Goal: Task Accomplishment & Management: Manage account settings

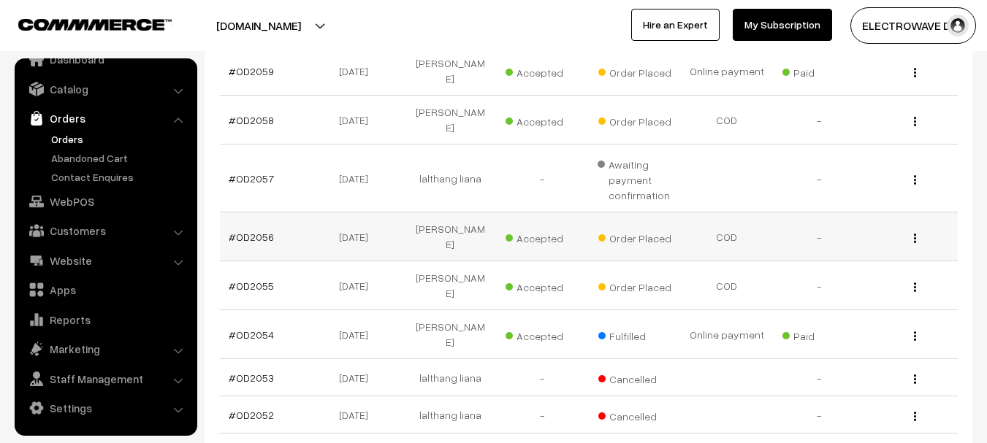
scroll to position [365, 0]
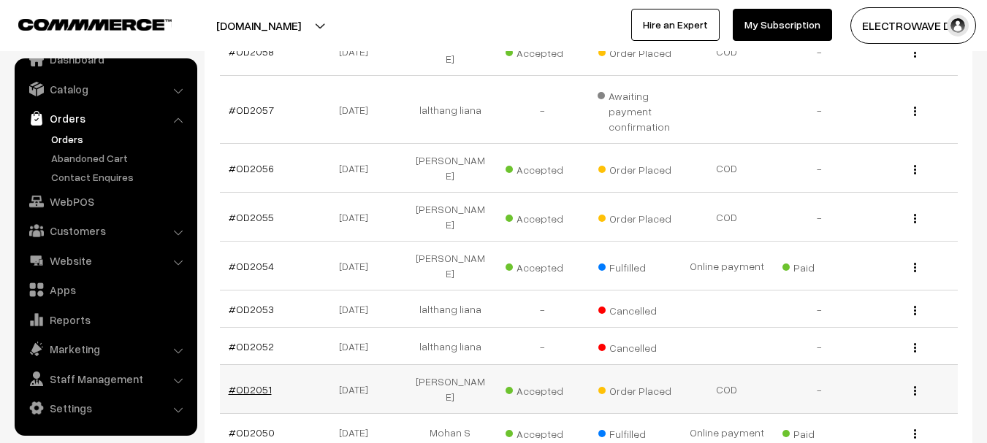
click at [255, 383] on link "#OD2051" at bounding box center [250, 389] width 43 height 12
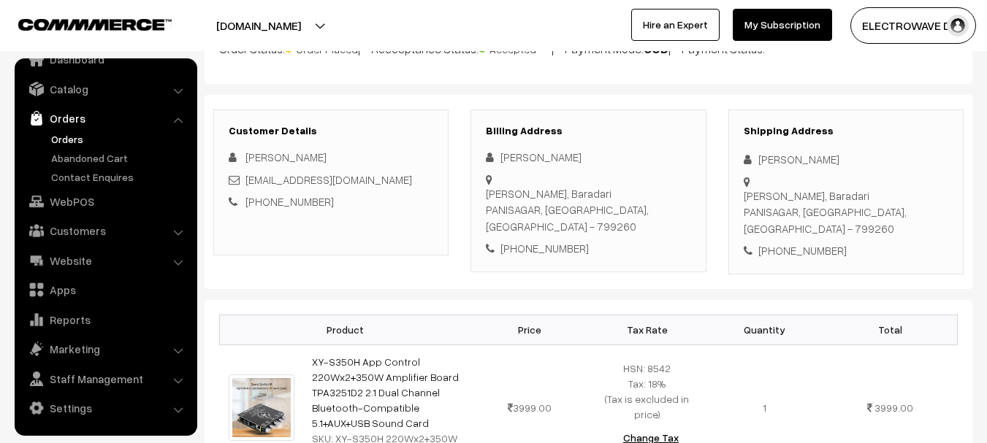
scroll to position [146, 0]
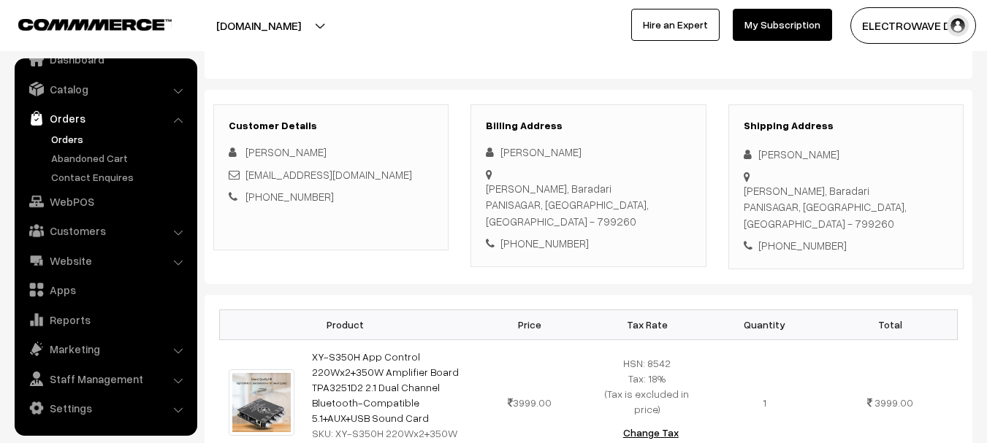
click at [803, 237] on div "[PHONE_NUMBER]" at bounding box center [845, 245] width 204 height 17
copy div "7005271936"
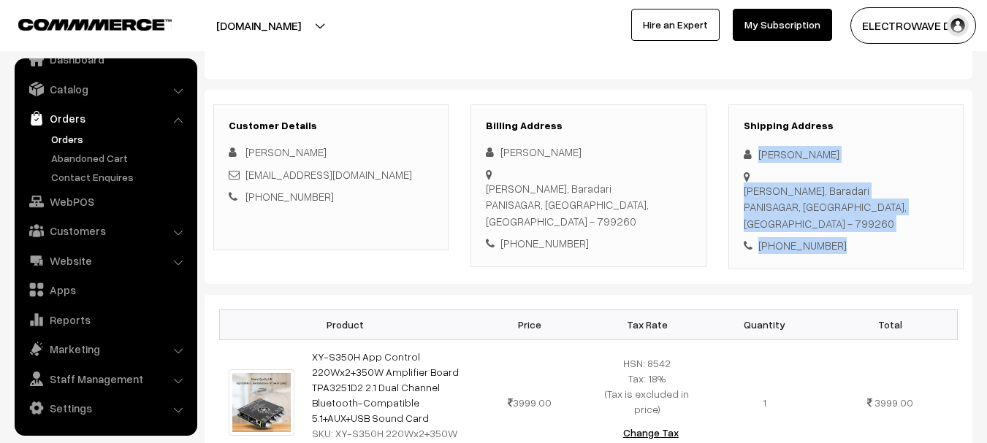
drag, startPoint x: 755, startPoint y: 150, endPoint x: 838, endPoint y: 230, distance: 115.2
click at [838, 230] on div "Shipping Address pintu sharma Jalabasa, Baradari PANISAGAR, Tripura, India - 79…" at bounding box center [845, 186] width 235 height 165
click at [833, 202] on div "Shipping Address pintu sharma Jalabasa, Baradari PANISAGAR, Tripura, India - 79…" at bounding box center [845, 186] width 235 height 165
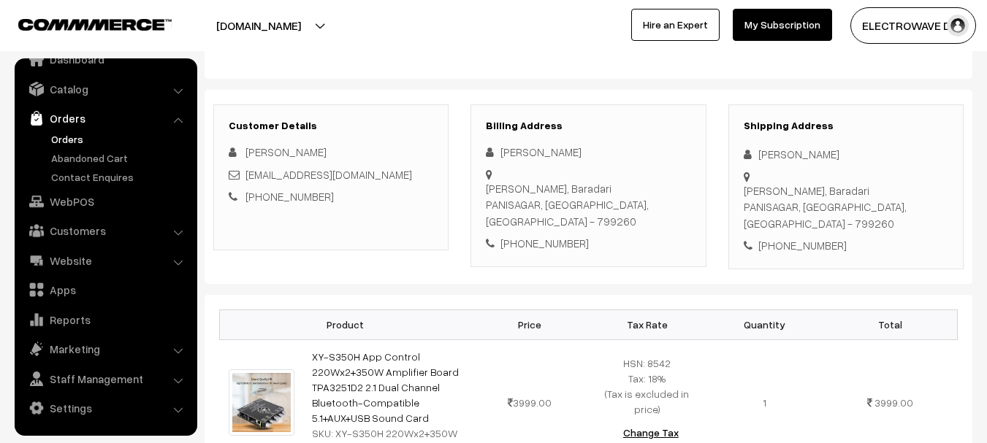
click at [833, 202] on div "Shipping Address pintu sharma Jalabasa, Baradari PANISAGAR, Tripura, India - 79…" at bounding box center [845, 186] width 235 height 165
click at [770, 153] on div "pintu sharma" at bounding box center [845, 154] width 204 height 17
copy div "pintu"
click at [796, 147] on div "pintu sharma" at bounding box center [845, 154] width 204 height 17
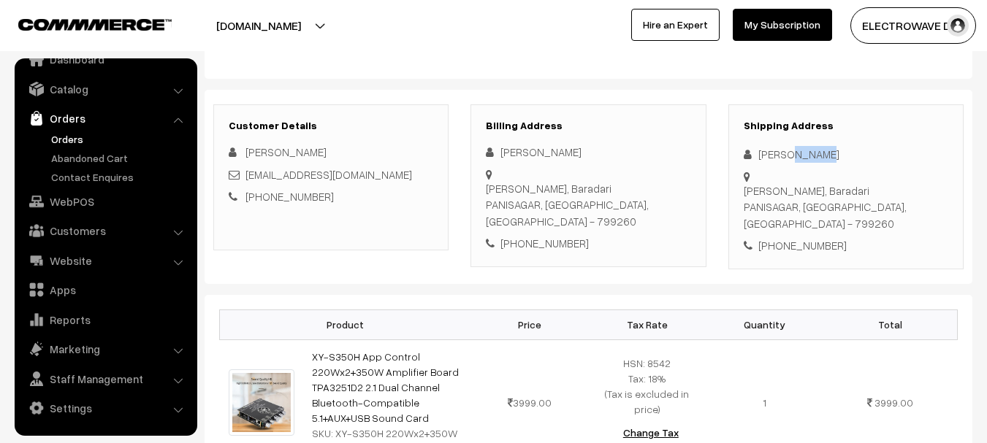
click at [796, 147] on div "pintu sharma" at bounding box center [845, 154] width 204 height 17
copy div "sharma"
copy div "ps0984692@gmail.com"
copy link "s0984692@gmail.com"
copy link "ps0984692@gmail.com"
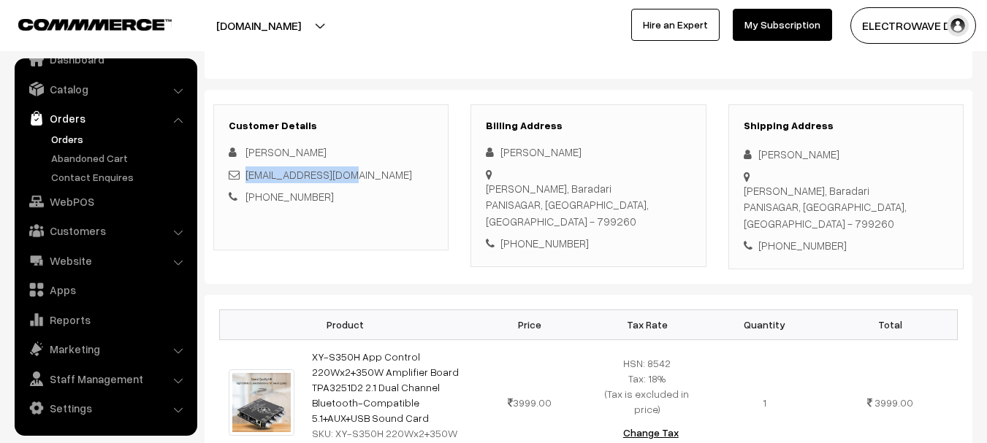
drag, startPoint x: 354, startPoint y: 173, endPoint x: 245, endPoint y: 176, distance: 109.6
click at [245, 176] on div "ps0984692@gmail.com" at bounding box center [331, 175] width 204 height 17
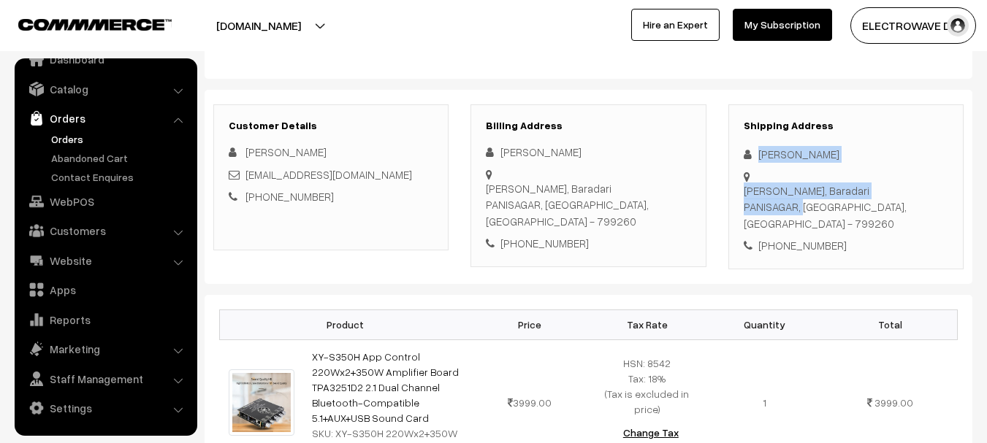
copy div "pintu sharma Jalabasa, Baradari PANISAGAR"
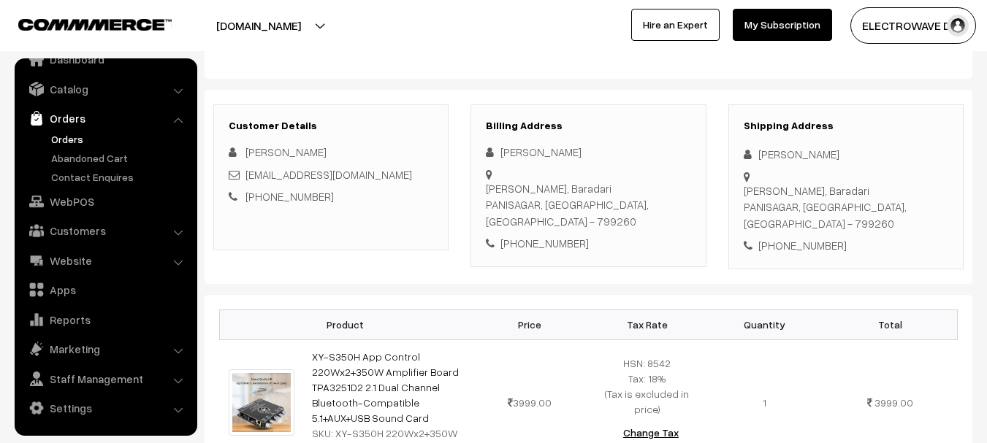
click at [818, 191] on div "Jalabasa, Baradari PANISAGAR, Tripura, India - 799260" at bounding box center [845, 208] width 204 height 50
copy div "Tripura, India - 799260"
drag, startPoint x: 817, startPoint y: 186, endPoint x: 928, endPoint y: 194, distance: 111.3
click at [928, 194] on div "Shipping Address pintu sharma Jalabasa, Baradari PANISAGAR, Tripura, India - 79…" at bounding box center [845, 186] width 235 height 165
click at [897, 194] on div "Jalabasa, Baradari PANISAGAR, Tripura, India - 799260" at bounding box center [845, 208] width 204 height 50
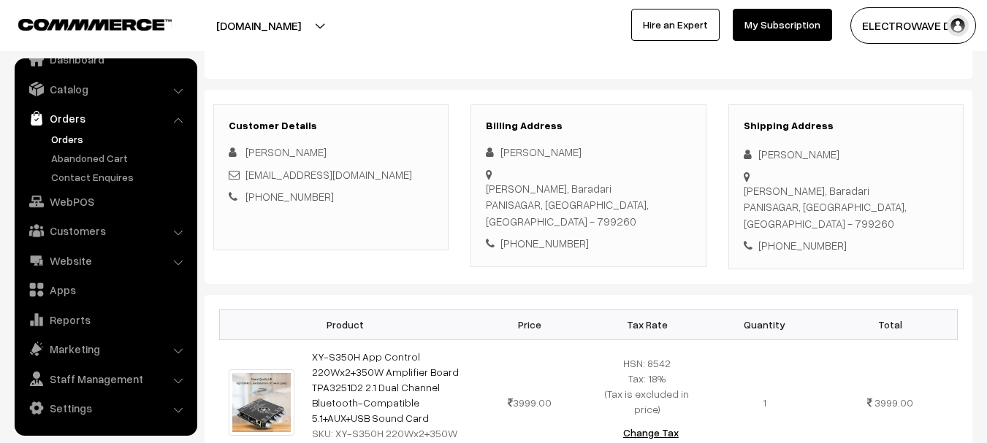
click at [897, 194] on div "Jalabasa, Baradari PANISAGAR, Tripura, India - 799260" at bounding box center [845, 208] width 204 height 50
click at [804, 225] on div "Shipping Address pintu sharma Jalabasa, Baradari PANISAGAR, Tripura, India - 79…" at bounding box center [845, 186] width 235 height 165
copy div "7005271936"
copy div "Tripura, India - 799260 +91 7005271936"
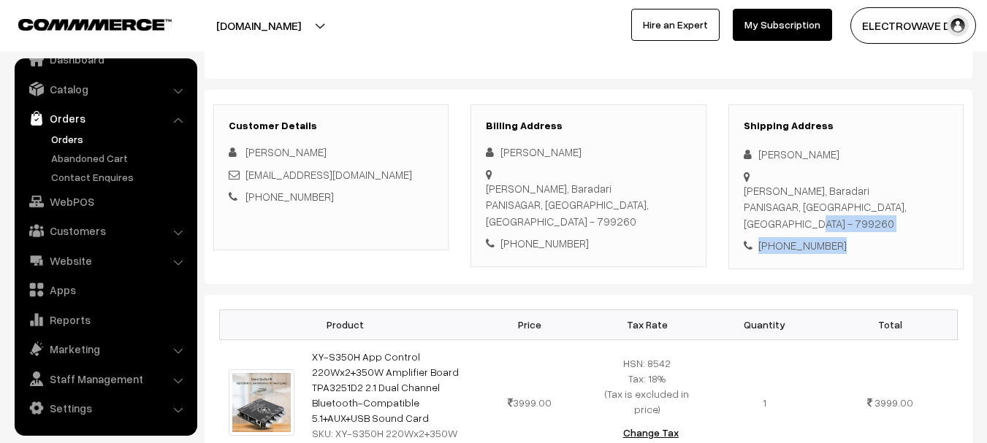
drag, startPoint x: 816, startPoint y: 190, endPoint x: 849, endPoint y: 227, distance: 49.2
click at [849, 227] on div "Shipping Address pintu sharma Jalabasa, Baradari PANISAGAR, Tripura, India - 79…" at bounding box center [845, 186] width 235 height 165
click at [888, 196] on div "Jalabasa, Baradari PANISAGAR, Tripura, India - 799260" at bounding box center [845, 208] width 204 height 50
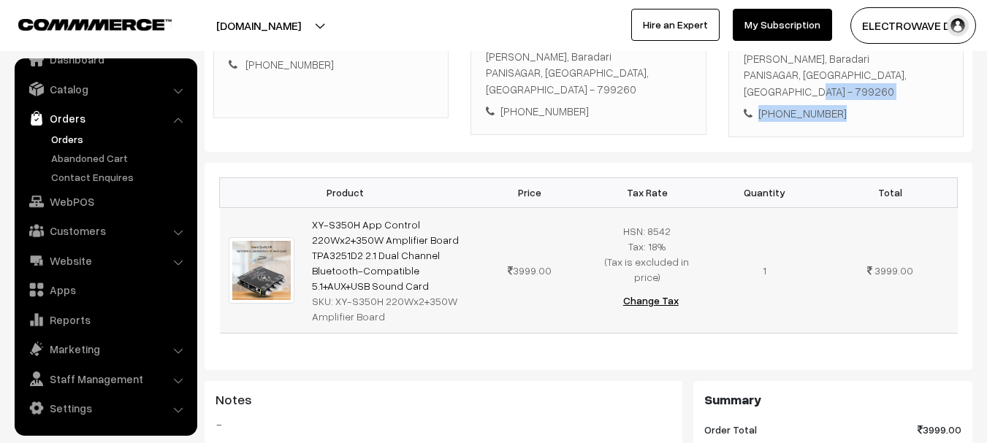
scroll to position [292, 0]
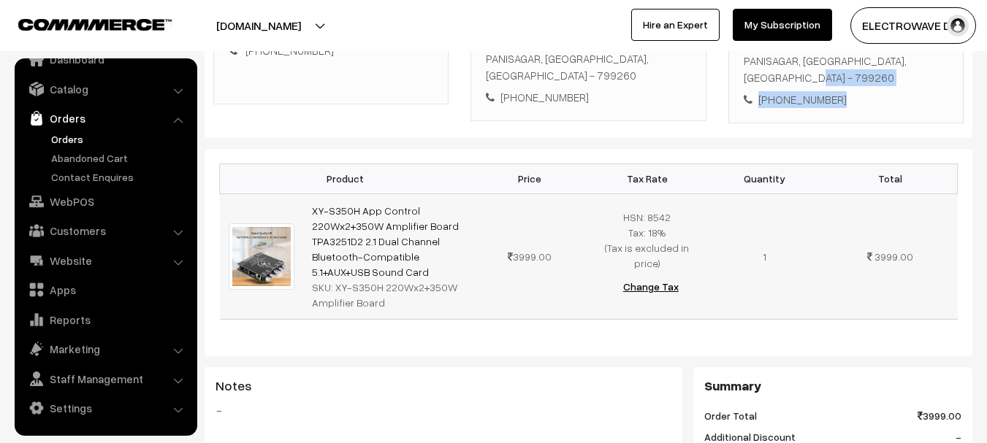
drag, startPoint x: 425, startPoint y: 251, endPoint x: 306, endPoint y: 196, distance: 131.3
click at [306, 196] on td "XY-S350H App Control 220Wx2+350W Amplifier Board TPA3251D2 2.1 Dual Channel Blu…" at bounding box center [387, 257] width 168 height 126
drag, startPoint x: 334, startPoint y: 269, endPoint x: 379, endPoint y: 283, distance: 46.4
click at [379, 283] on div "SKU: XY-S350H 220Wx2+350W Amplifier Board" at bounding box center [387, 295] width 150 height 31
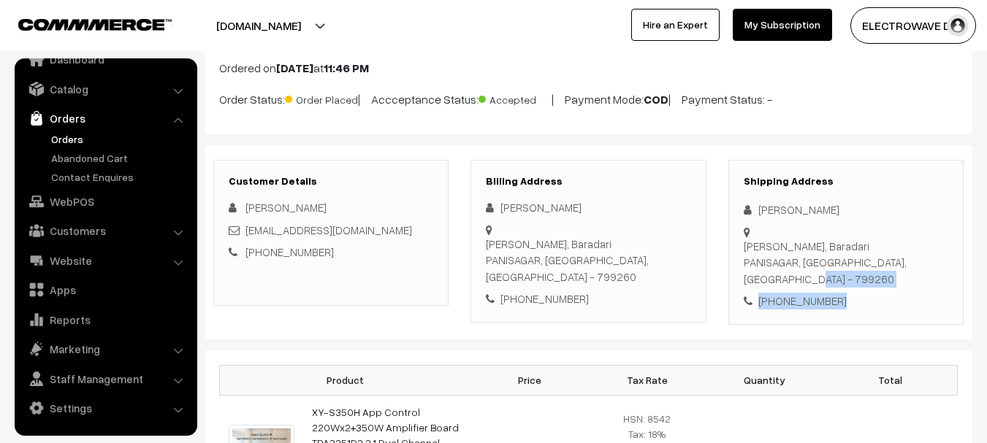
scroll to position [0, 0]
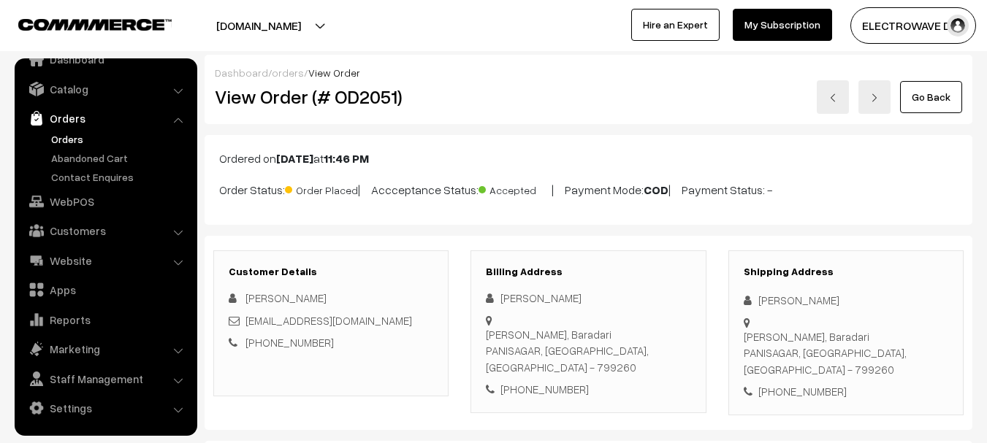
click at [372, 112] on div "View Order (# OD2051)" at bounding box center [332, 97] width 256 height 34
click at [372, 105] on h2 "View Order (# OD2051)" at bounding box center [332, 96] width 234 height 23
click at [58, 135] on link "Orders" at bounding box center [119, 138] width 145 height 15
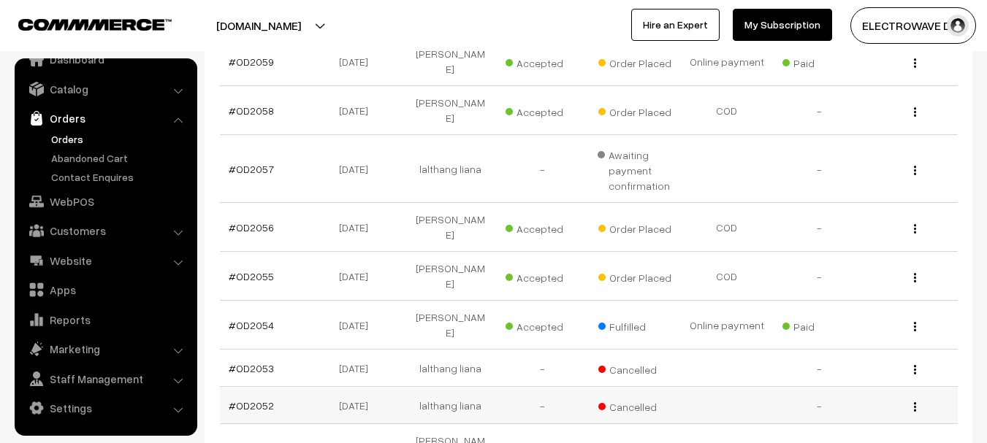
scroll to position [365, 0]
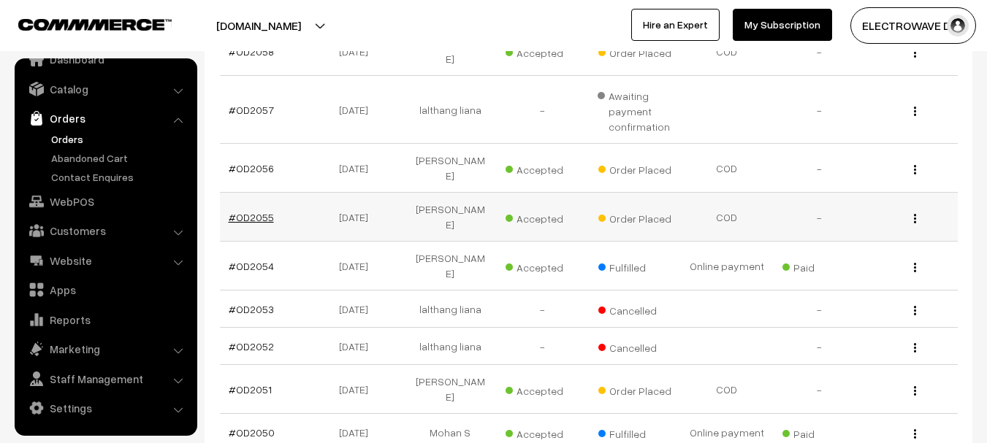
click at [245, 211] on link "#OD2055" at bounding box center [251, 217] width 45 height 12
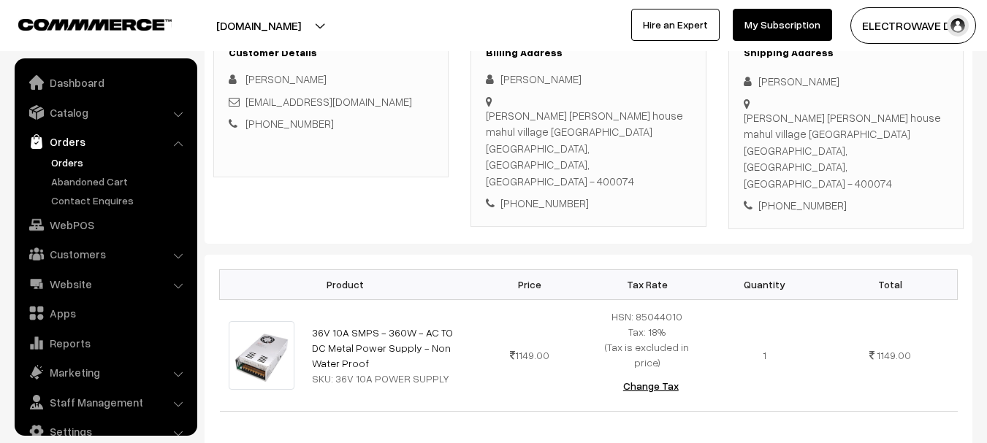
scroll to position [23, 0]
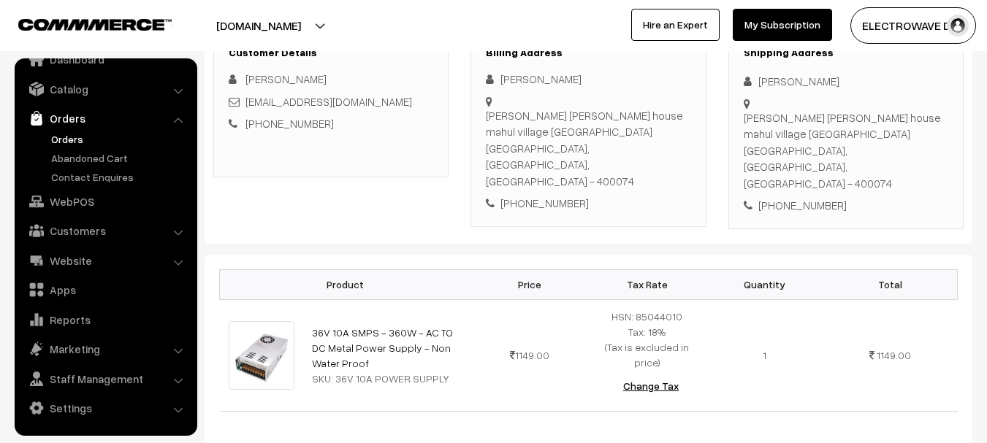
click at [782, 197] on div "+91 9029461237" at bounding box center [845, 205] width 204 height 17
copy div "9029461237"
click at [761, 74] on div "Ajinkya Patil" at bounding box center [845, 81] width 204 height 17
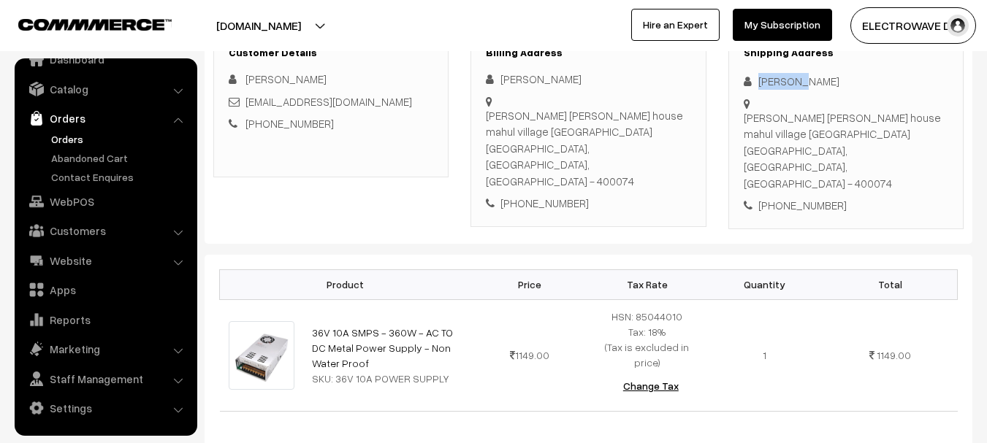
copy div "Ajinkya"
click at [797, 75] on div "Ajinkya Patil" at bounding box center [845, 81] width 204 height 17
copy div "Patil"
copy div "ajinkyaxomega@gmail.com"
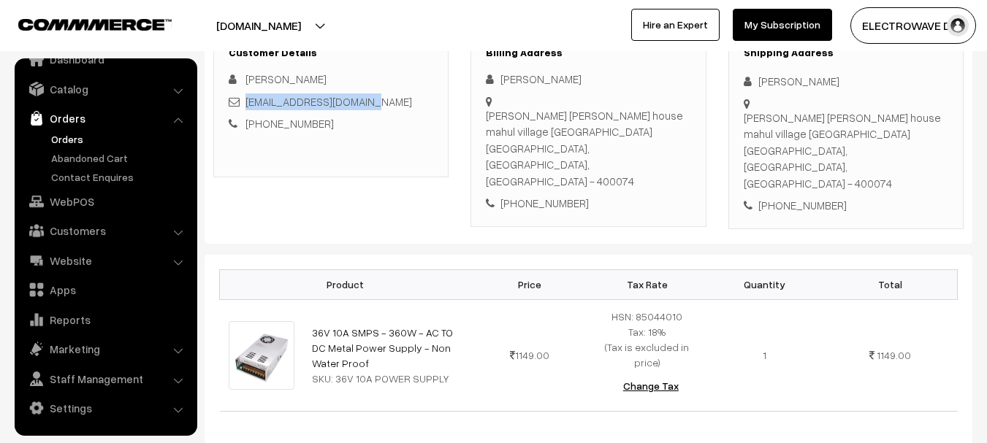
copy link "ajinkyaxomega@gmail.com"
drag, startPoint x: 374, startPoint y: 99, endPoint x: 246, endPoint y: 98, distance: 127.8
click at [246, 98] on div "ajinkyaxomega@gmail.com" at bounding box center [331, 101] width 204 height 17
drag, startPoint x: 759, startPoint y: 78, endPoint x: 787, endPoint y: 133, distance: 61.4
click at [787, 133] on div "Shipping Address Ajinkya [PERSON_NAME][GEOGRAPHIC_DATA][PERSON_NAME] mahul vill…" at bounding box center [845, 130] width 235 height 198
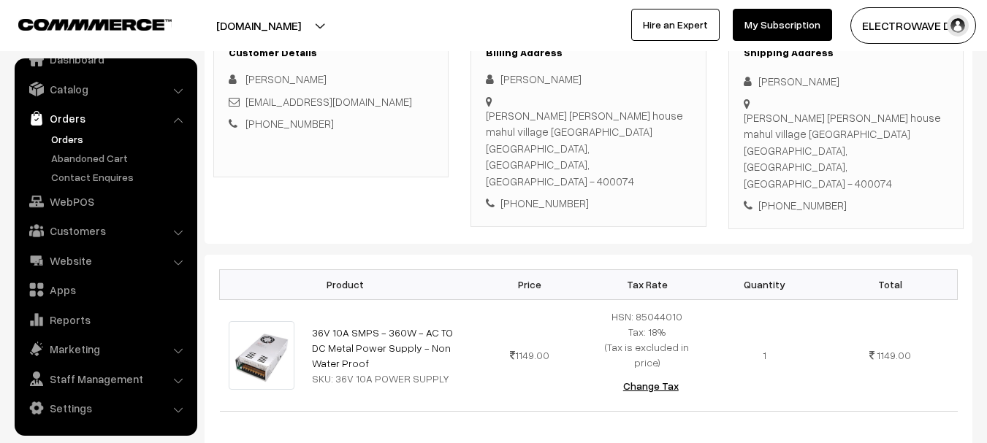
click at [812, 197] on div "[PHONE_NUMBER]" at bounding box center [845, 205] width 204 height 17
copy div "9029461237"
copy div "Ajinkya Patil Manik budhaji patil house mahul village chembur"
drag, startPoint x: 756, startPoint y: 81, endPoint x: 806, endPoint y: 139, distance: 76.1
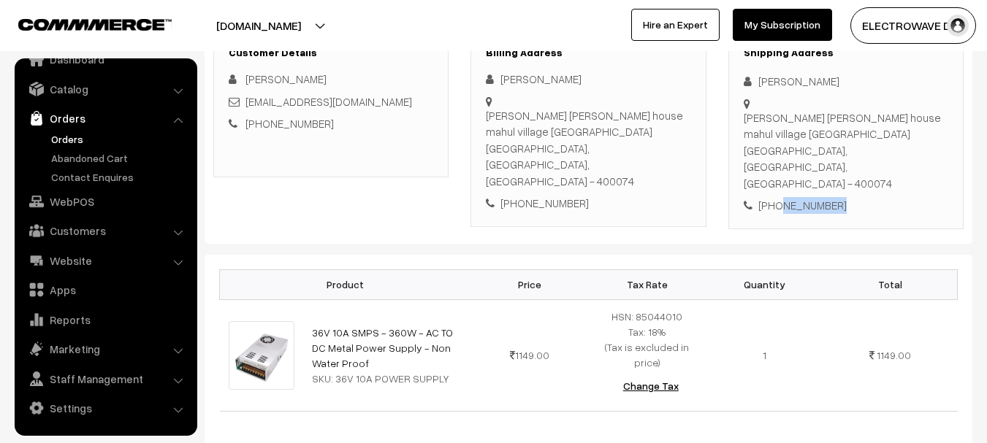
click at [806, 139] on div "Shipping Address Ajinkya [PERSON_NAME][GEOGRAPHIC_DATA][PERSON_NAME] mahul vill…" at bounding box center [845, 130] width 235 height 198
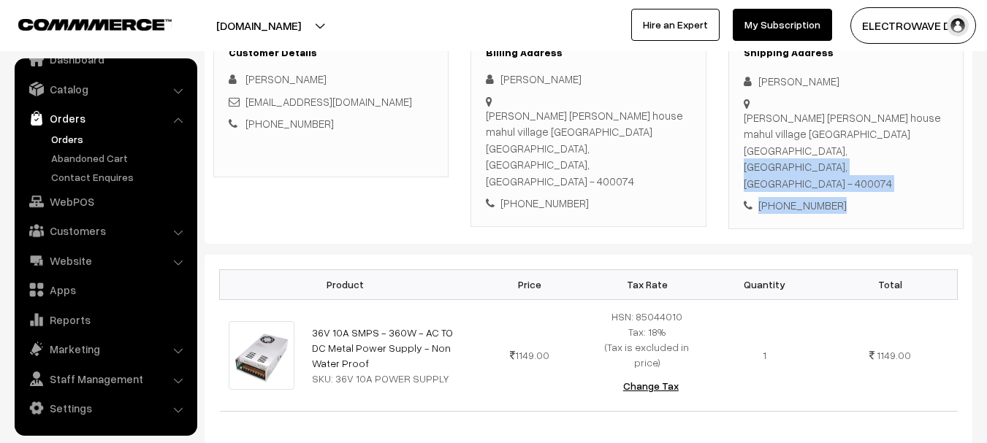
copy div "Mumbai, Maharashtra, India - 400074 +91 9029461237"
drag, startPoint x: 744, startPoint y: 152, endPoint x: 855, endPoint y: 188, distance: 116.6
click at [855, 188] on div "Shipping Address Ajinkya Patil Manik budhaji patil house mahul village chembur …" at bounding box center [845, 130] width 235 height 198
click at [881, 158] on div "Manik budhaji patil house mahul village chembur Mumbai, Maharashtra, India - 40…" at bounding box center [845, 151] width 204 height 83
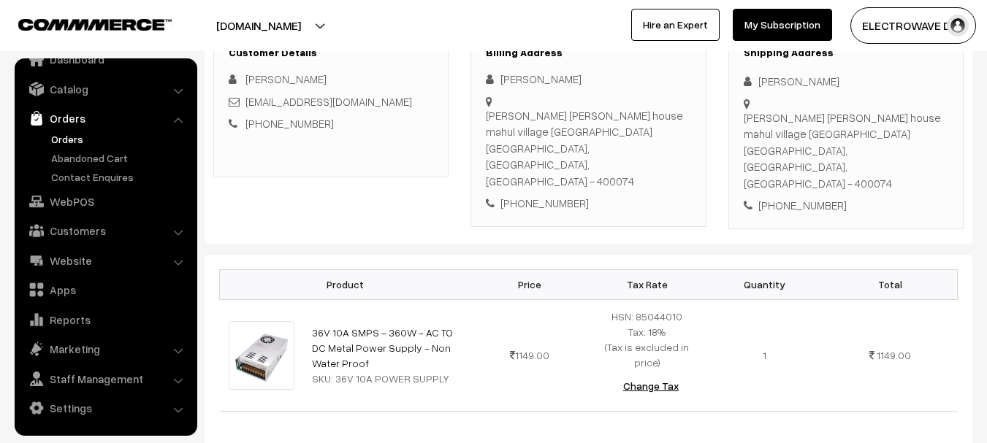
click at [881, 158] on div "Manik budhaji patil house mahul village chembur Mumbai, Maharashtra, India - 40…" at bounding box center [845, 151] width 204 height 83
drag, startPoint x: 345, startPoint y: 339, endPoint x: 308, endPoint y: 305, distance: 50.6
click at [308, 305] on td "36V 10A SMPS - 360W - AC TO DC Metal Power Supply - Non Water Proof SKU: 36V 10…" at bounding box center [387, 355] width 168 height 112
click at [327, 371] on div "SKU: 36V 10A POWER SUPPLY" at bounding box center [387, 378] width 150 height 15
copy link "36V 10A SMPS - 360W - AC TO DC Metal Power Supply - Non Water Proof"
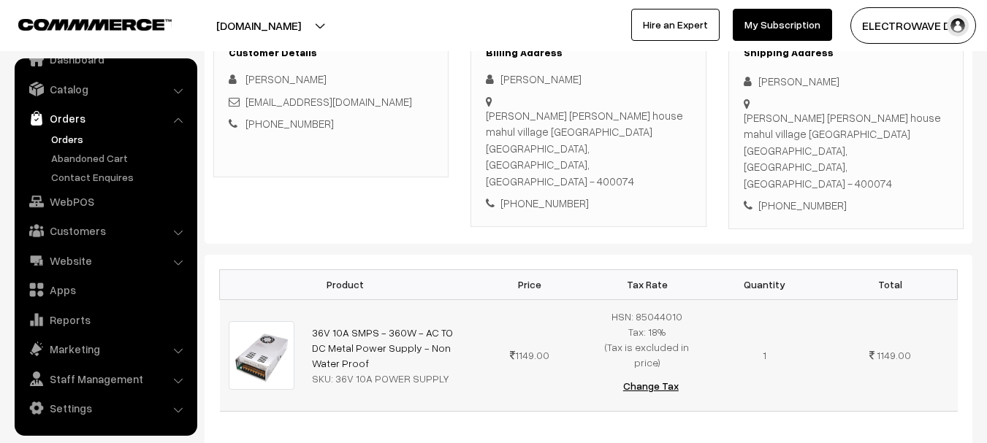
drag, startPoint x: 347, startPoint y: 326, endPoint x: 305, endPoint y: 302, distance: 48.7
click at [305, 302] on td "36V 10A SMPS - 360W - AC TO DC Metal Power Supply - Non Water Proof SKU: 36V 10…" at bounding box center [387, 355] width 168 height 112
copy td "SKU:"
drag, startPoint x: 332, startPoint y: 348, endPoint x: 438, endPoint y: 365, distance: 107.2
click at [438, 365] on td "36V 10A SMPS - 360W - AC TO DC Metal Power Supply - Non Water Proof SKU: 36V 10…" at bounding box center [387, 355] width 168 height 112
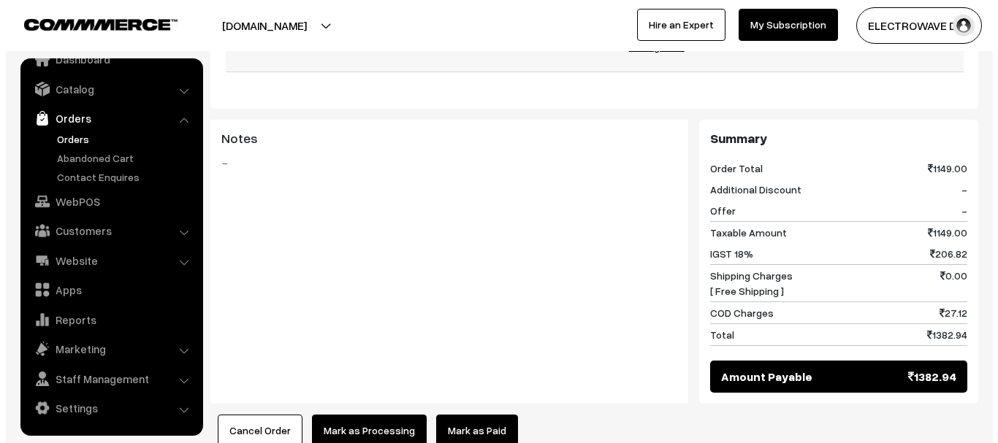
scroll to position [584, 0]
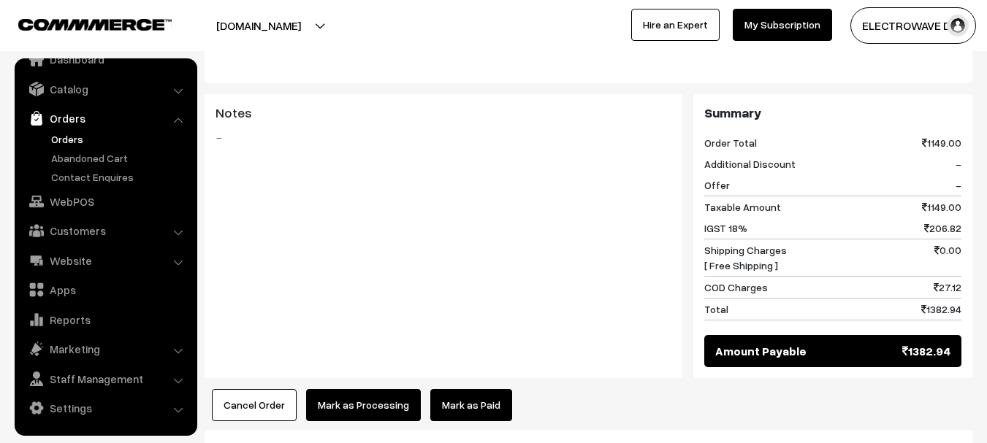
click at [376, 389] on button "Mark as Processing" at bounding box center [363, 405] width 115 height 32
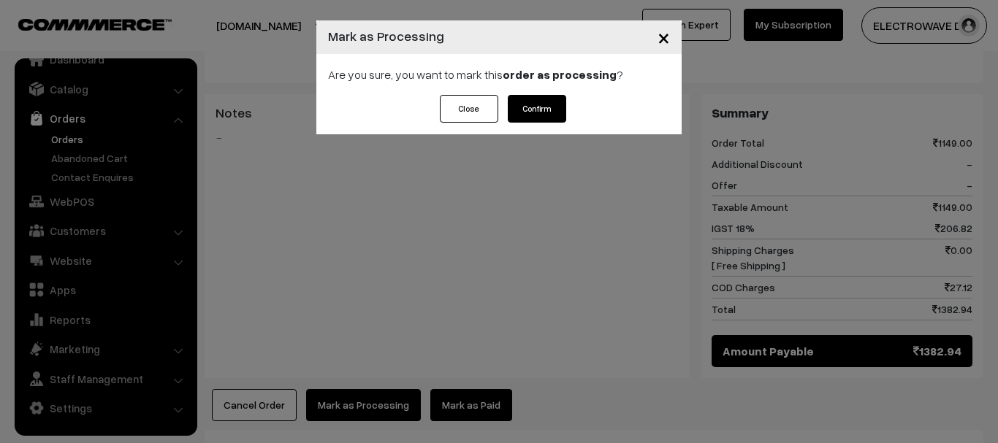
click at [543, 112] on button "Confirm" at bounding box center [537, 109] width 58 height 28
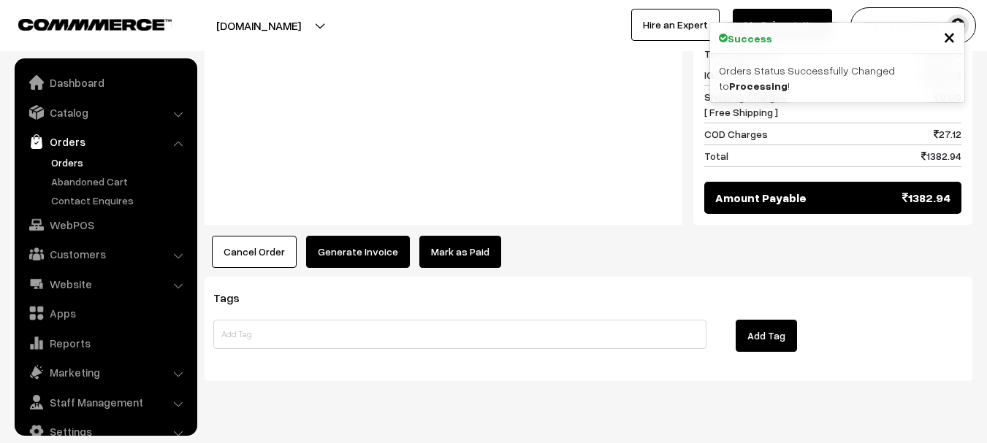
scroll to position [23, 0]
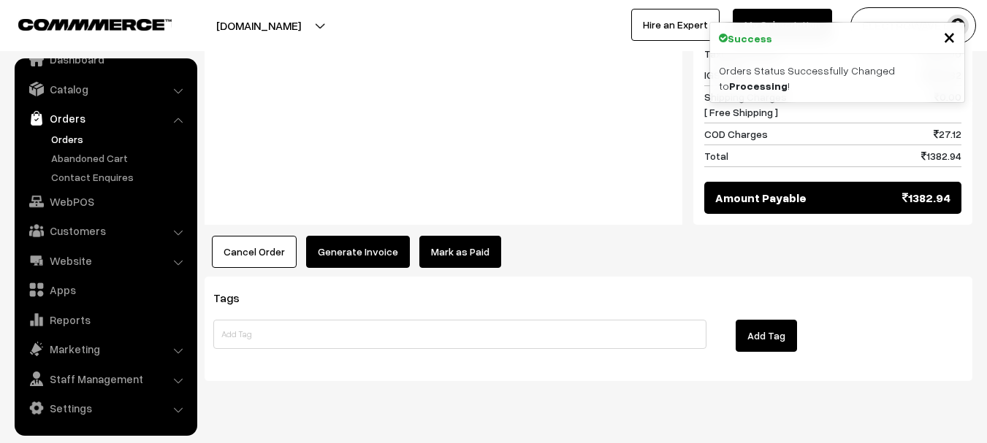
click at [361, 236] on button "Generate Invoice" at bounding box center [358, 252] width 104 height 32
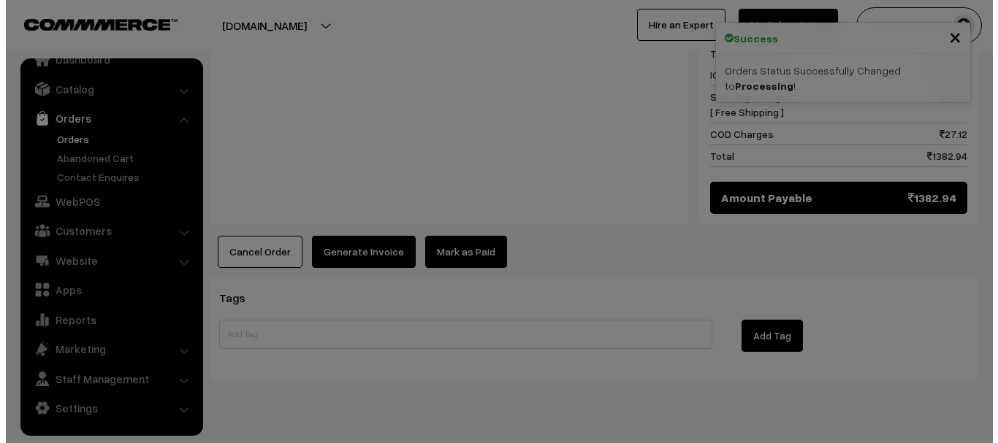
scroll to position [714, 0]
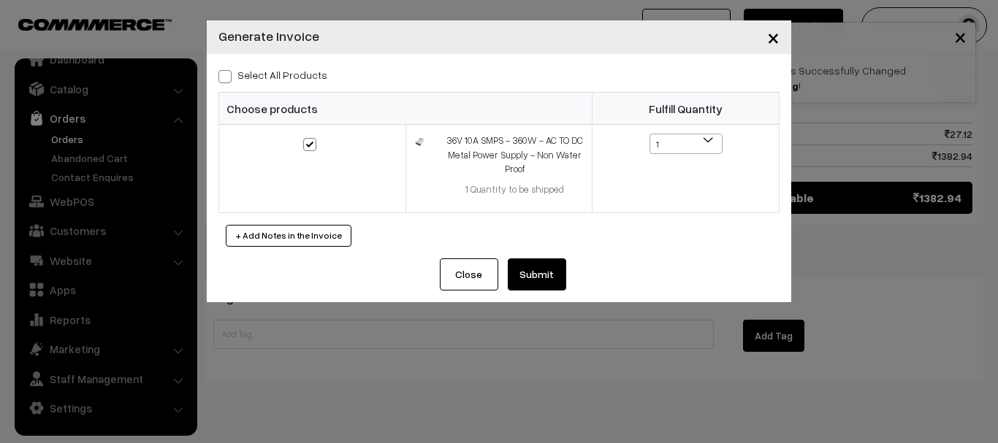
click at [540, 274] on button "Submit" at bounding box center [537, 275] width 58 height 32
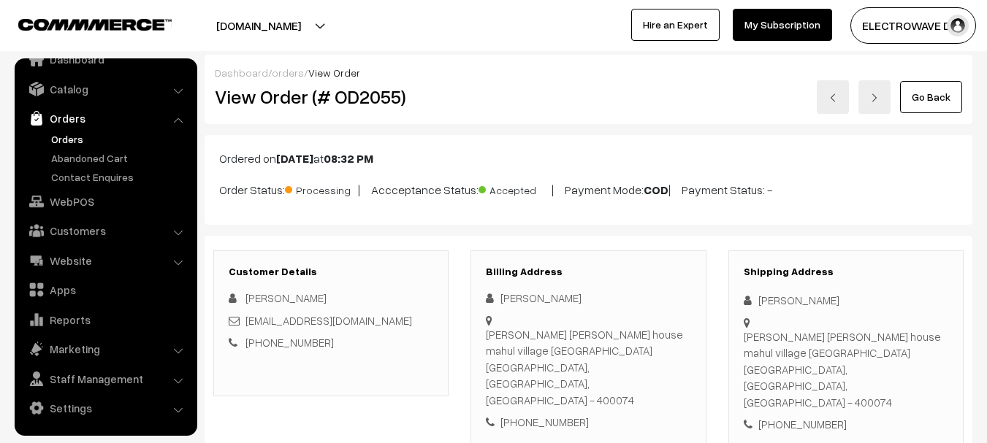
click at [384, 102] on h2 "View Order (# OD2055)" at bounding box center [332, 96] width 234 height 23
copy h2 "OD2055"
click at [830, 103] on link at bounding box center [832, 97] width 32 height 34
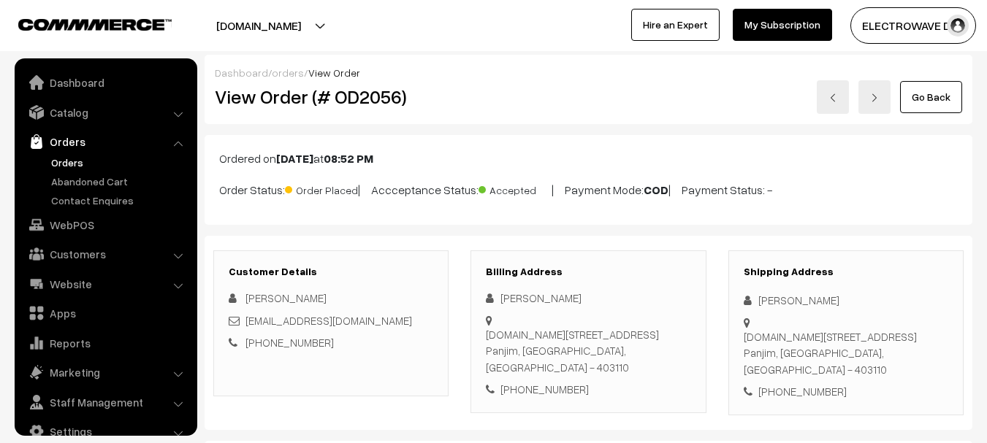
scroll to position [23, 0]
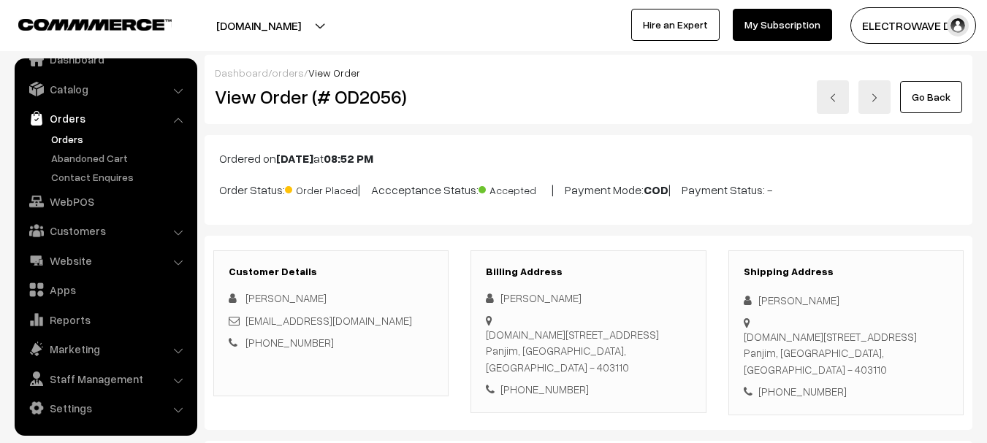
click at [770, 301] on div "[PERSON_NAME]" at bounding box center [845, 300] width 204 height 17
copy div "[PERSON_NAME]"
click at [825, 306] on div "[PERSON_NAME]" at bounding box center [845, 300] width 204 height 17
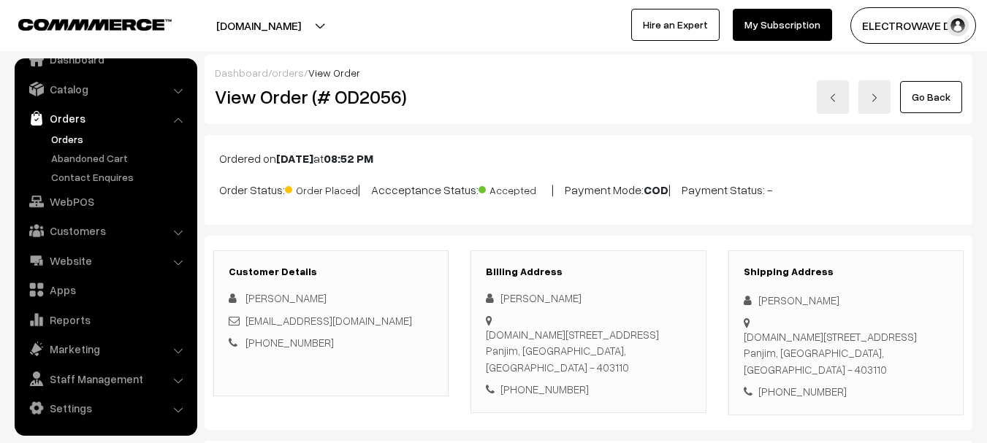
copy div "Nagveker"
copy link "[EMAIL_ADDRESS][DOMAIN_NAME]"
drag, startPoint x: 313, startPoint y: 320, endPoint x: 245, endPoint y: 321, distance: 67.9
click at [245, 321] on div "[EMAIL_ADDRESS][DOMAIN_NAME]" at bounding box center [331, 321] width 204 height 17
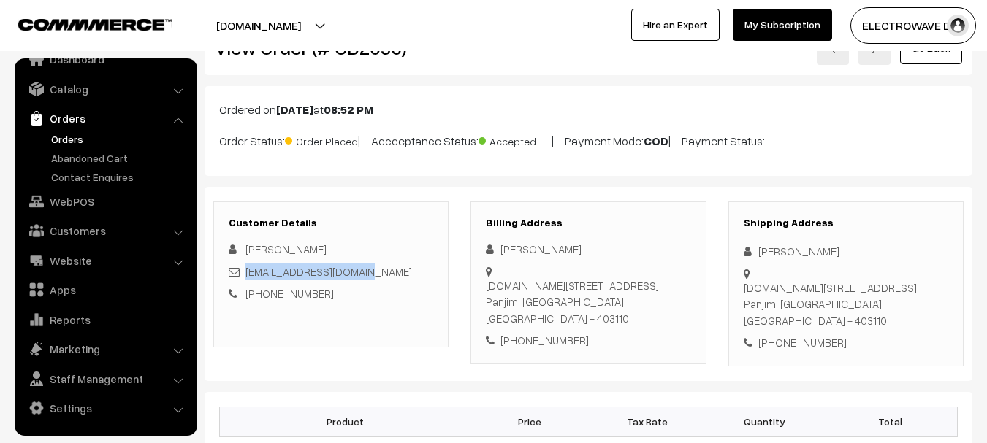
scroll to position [73, 0]
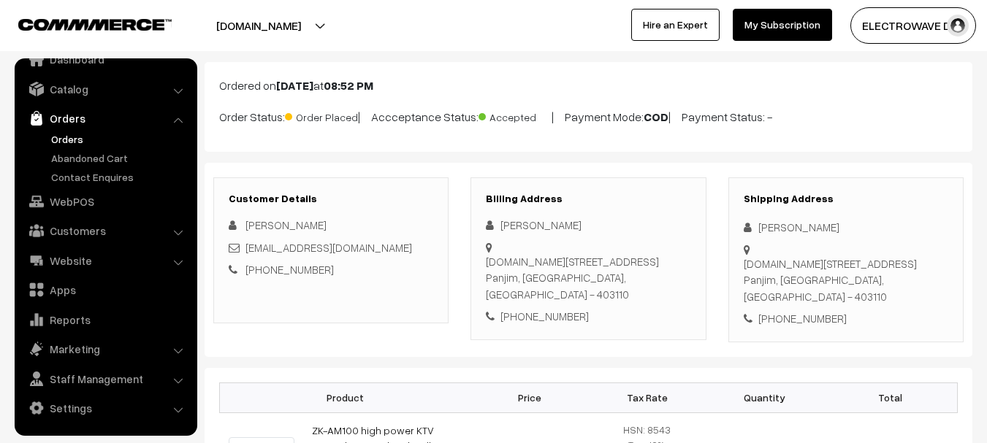
click at [796, 310] on div "[PHONE_NUMBER]" at bounding box center [845, 318] width 204 height 17
copy div "7888164051"
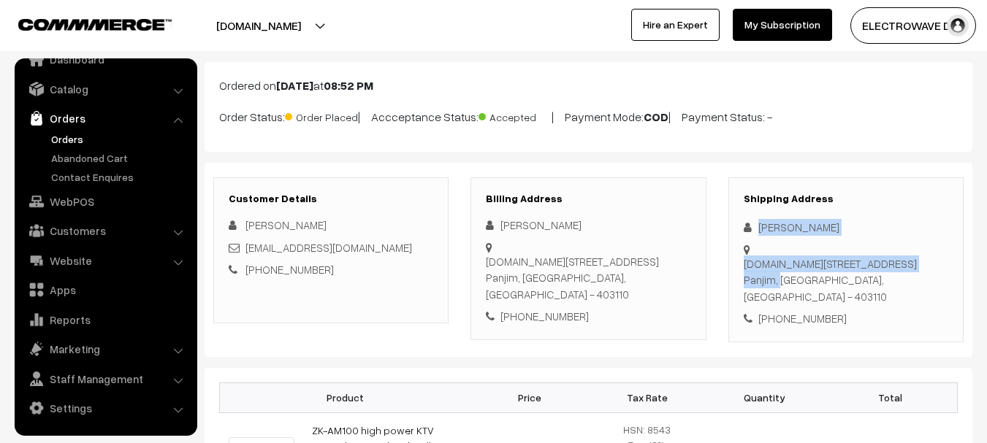
copy div "Shridhar [STREET_ADDRESS][DOMAIN_NAME] Panjim"
drag, startPoint x: 749, startPoint y: 226, endPoint x: 787, endPoint y: 272, distance: 59.7
click at [787, 272] on div "Shipping Address Shridhar Nagveker H.No 35/2 Bela Vista, Corlim Tiswadi Goa Pan…" at bounding box center [845, 259] width 235 height 165
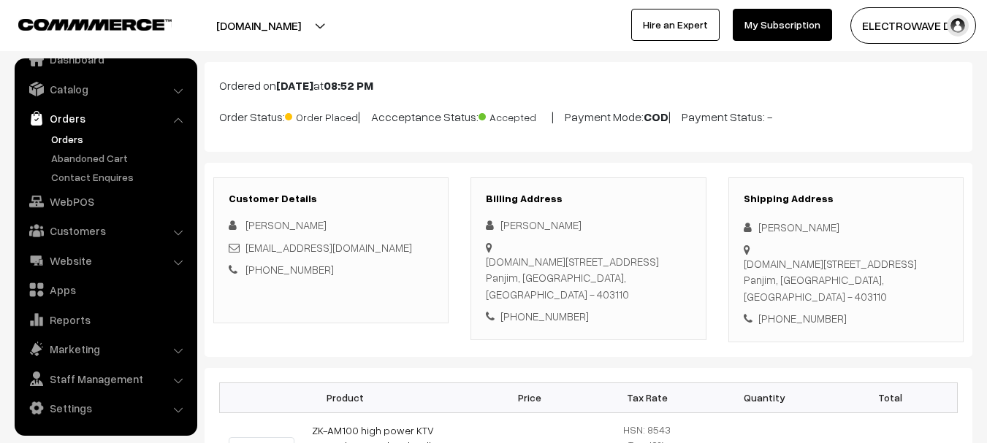
click at [795, 278] on div "Shipping Address Shridhar Nagveker H.No 35/2 Bela Vista, Corlim Tiswadi Goa Pan…" at bounding box center [845, 259] width 235 height 165
copy div "Goa, India - 403110 +91 7888164051"
drag, startPoint x: 791, startPoint y: 264, endPoint x: 842, endPoint y: 313, distance: 70.8
click at [842, 313] on div "Shipping Address Shridhar Nagveker H.No 35/2 Bela Vista, Corlim Tiswadi Goa Pan…" at bounding box center [845, 259] width 235 height 165
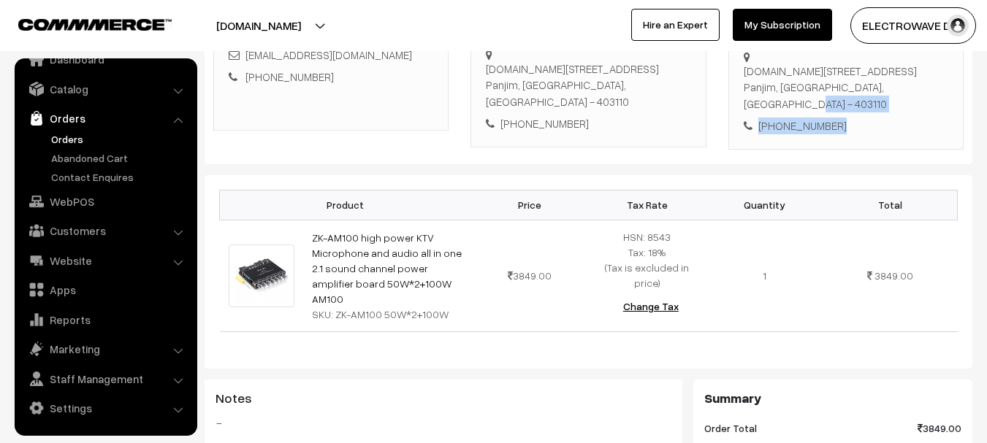
scroll to position [219, 0]
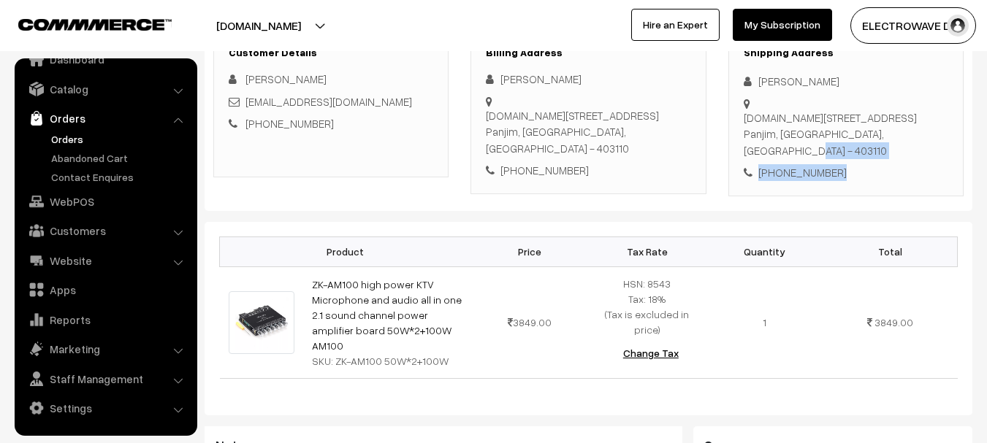
click at [857, 123] on div "H.No 35/2 Bela Vista, Corlim Tiswadi Goa Panjim, Goa, India - 403110" at bounding box center [845, 135] width 204 height 50
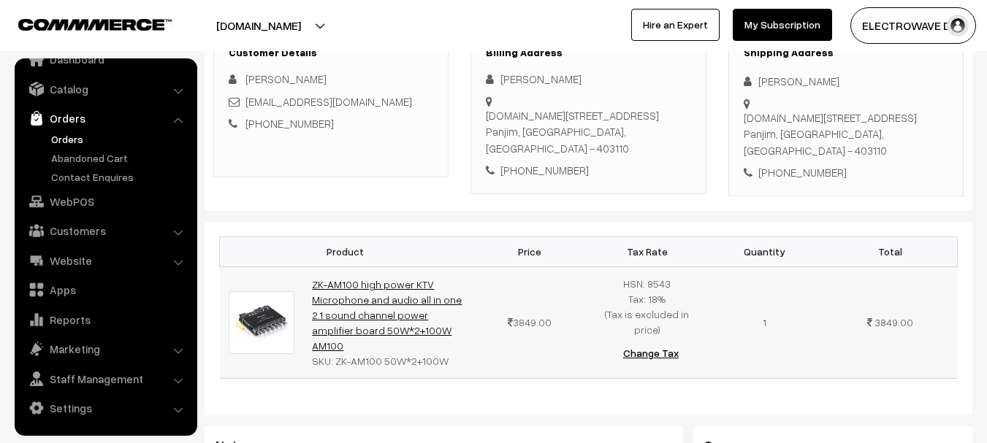
copy link "ZK-AM100 high power KTV Microphone and audio all in one 2.1 sound channel power…"
drag, startPoint x: 436, startPoint y: 315, endPoint x: 313, endPoint y: 269, distance: 131.0
click at [313, 269] on td "ZK-AM100 high power KTV Microphone and audio all in one 2.1 sound channel power…" at bounding box center [387, 323] width 168 height 112
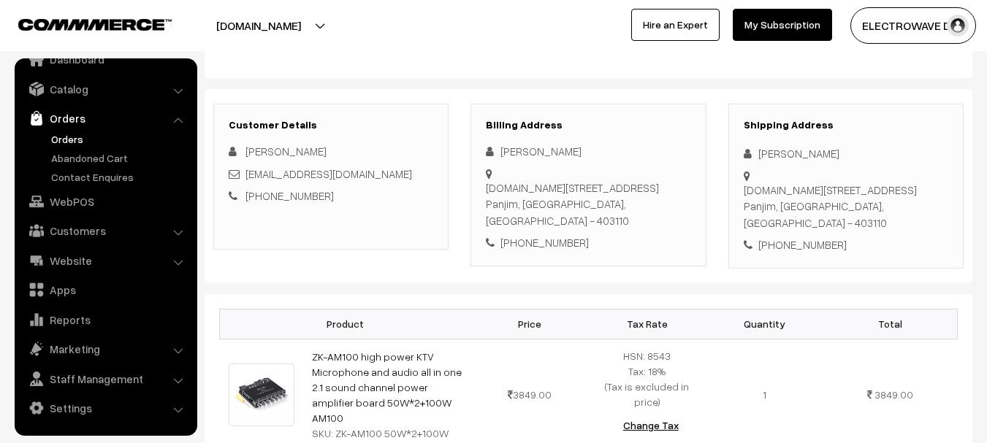
scroll to position [365, 0]
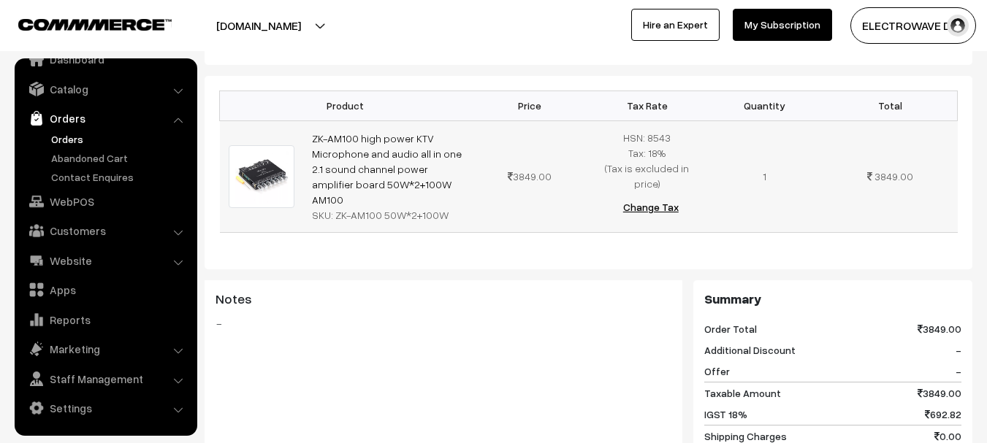
copy div "ZK-AM100 50W*2+100W"
drag, startPoint x: 334, startPoint y: 188, endPoint x: 442, endPoint y: 184, distance: 107.4
click at [442, 207] on div "SKU: ZK-AM100 50W*2+100W" at bounding box center [387, 214] width 150 height 15
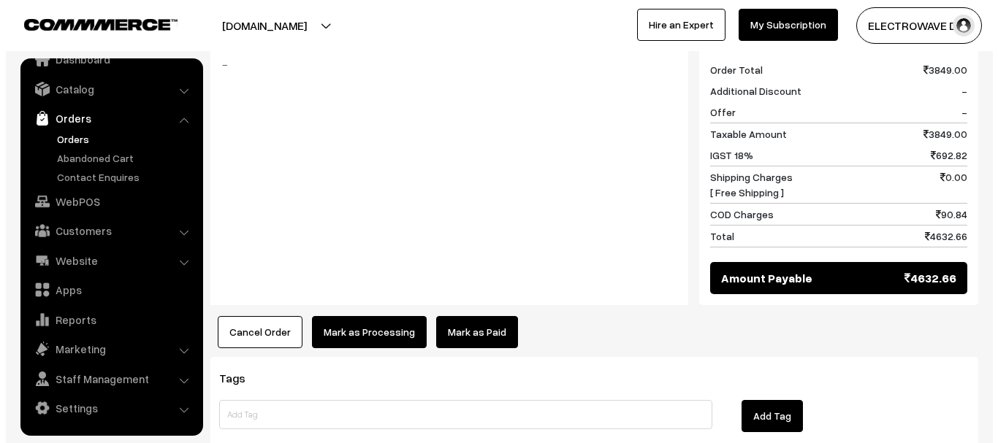
scroll to position [657, 0]
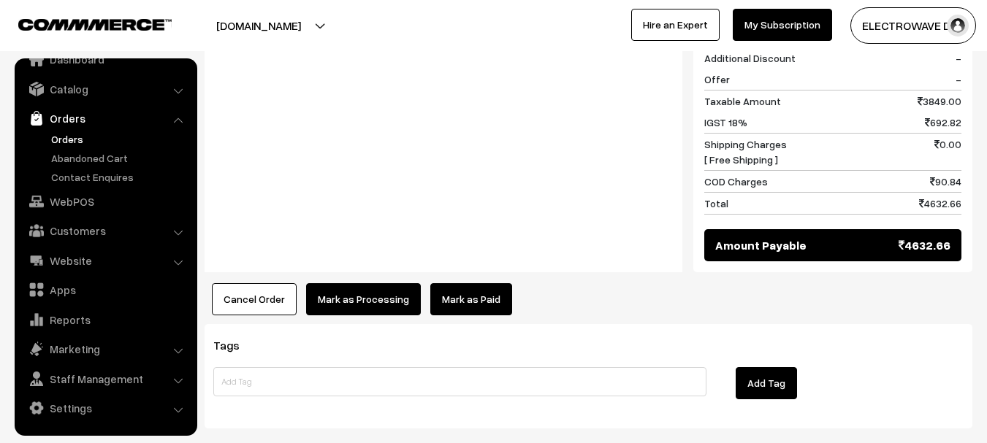
click at [364, 293] on button "Mark as Processing" at bounding box center [363, 299] width 115 height 32
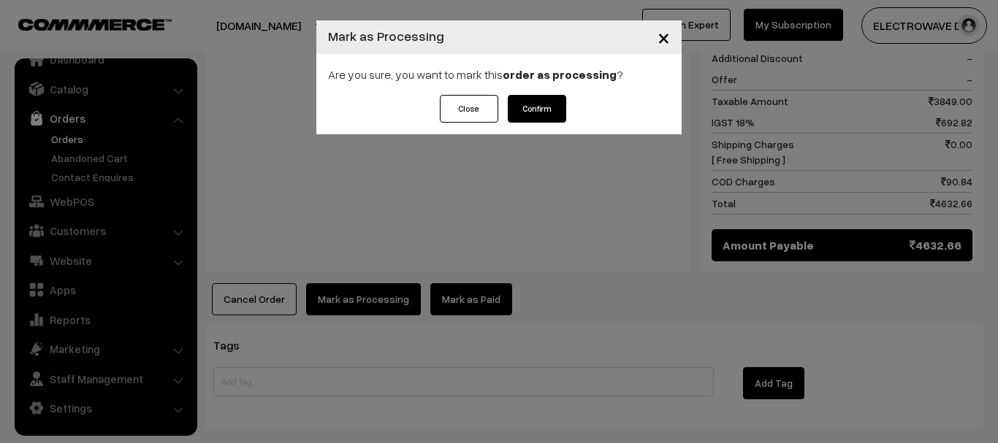
click at [556, 74] on strong "order as processing" at bounding box center [559, 74] width 114 height 15
click at [544, 104] on button "Confirm" at bounding box center [537, 109] width 58 height 28
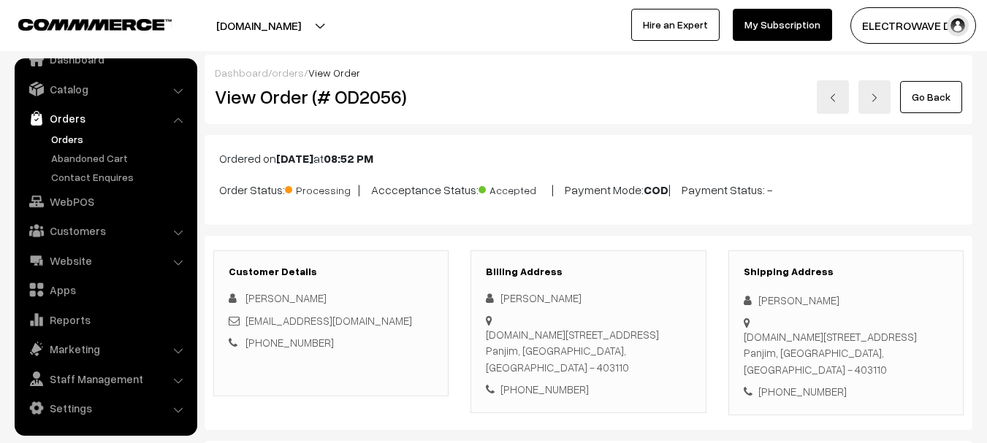
click at [375, 99] on h2 "View Order (# OD2056)" at bounding box center [332, 96] width 234 height 23
copy h2 "OD2056"
click at [375, 99] on h2 "View Order (# OD2056)" at bounding box center [332, 96] width 234 height 23
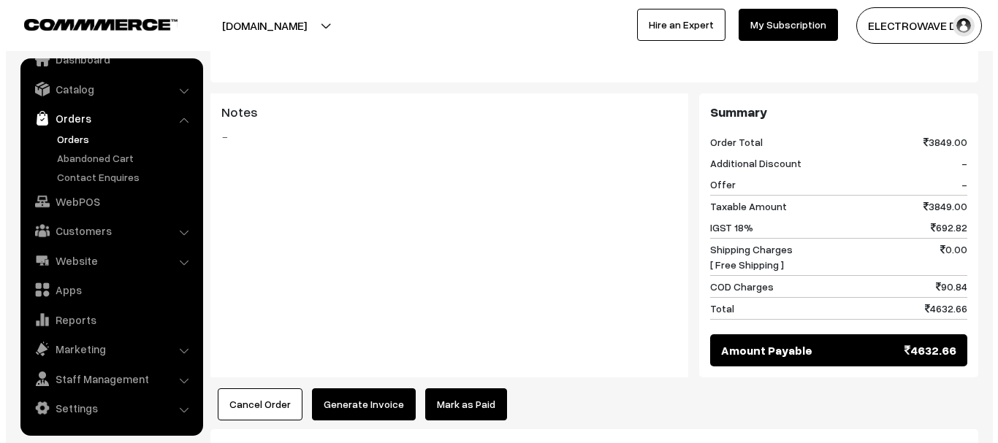
scroll to position [657, 0]
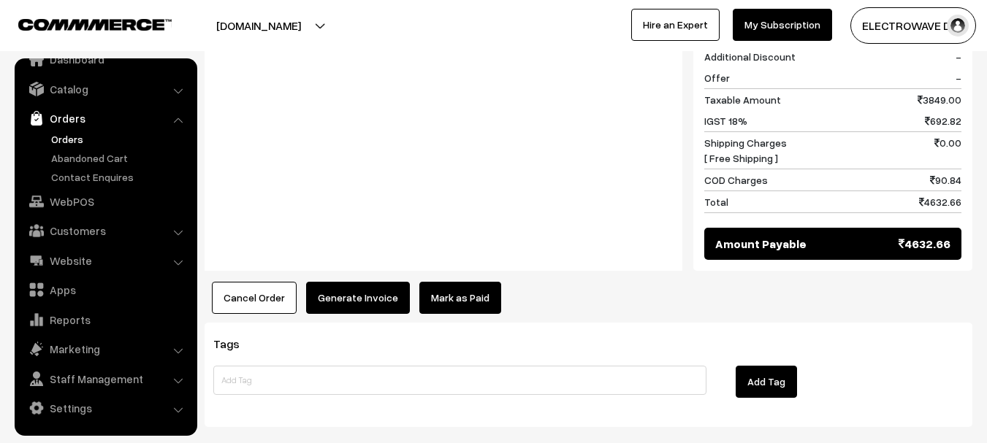
click at [361, 282] on button "Generate Invoice" at bounding box center [358, 298] width 104 height 32
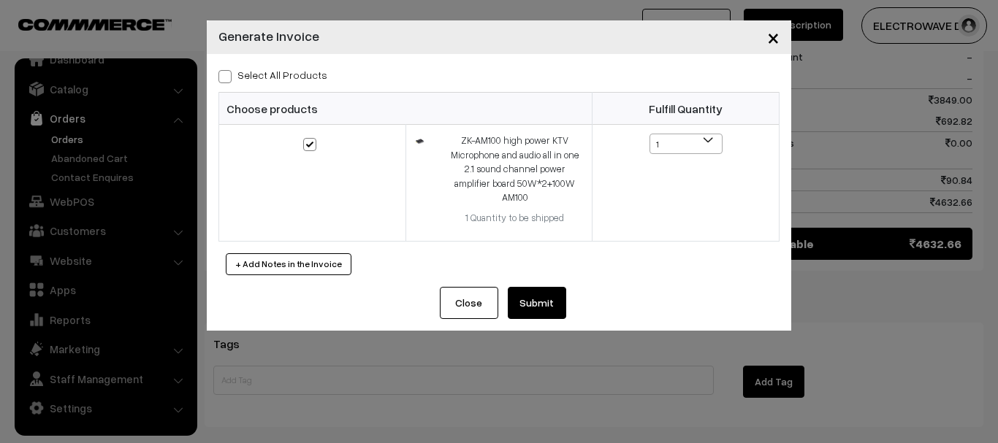
click at [542, 287] on button "Submit" at bounding box center [537, 303] width 58 height 32
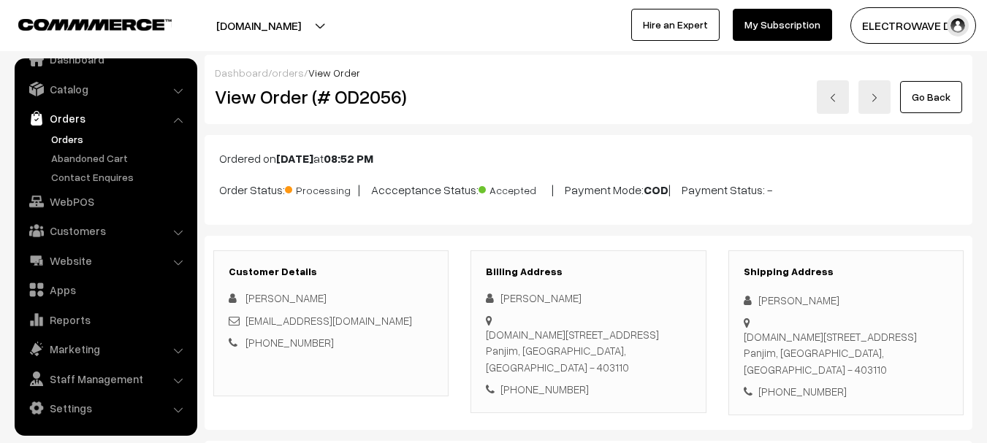
click at [762, 298] on div "[PERSON_NAME]" at bounding box center [845, 300] width 204 height 17
copy div "[PERSON_NAME]"
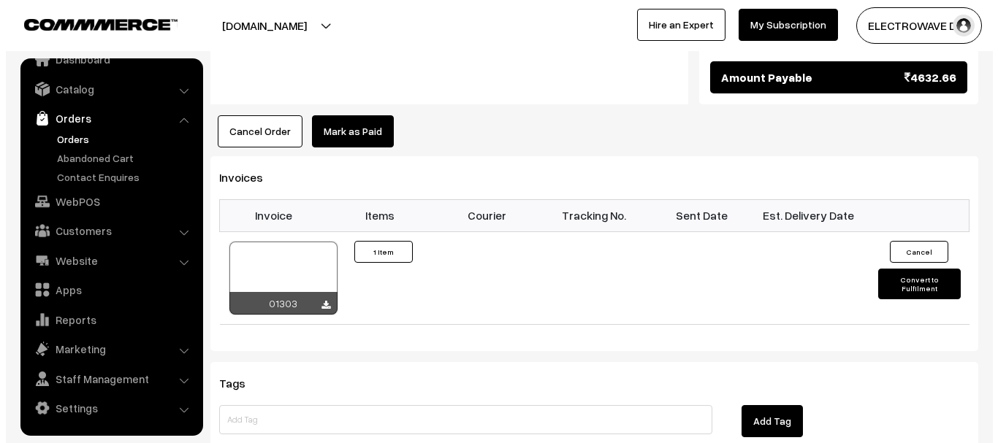
scroll to position [949, 0]
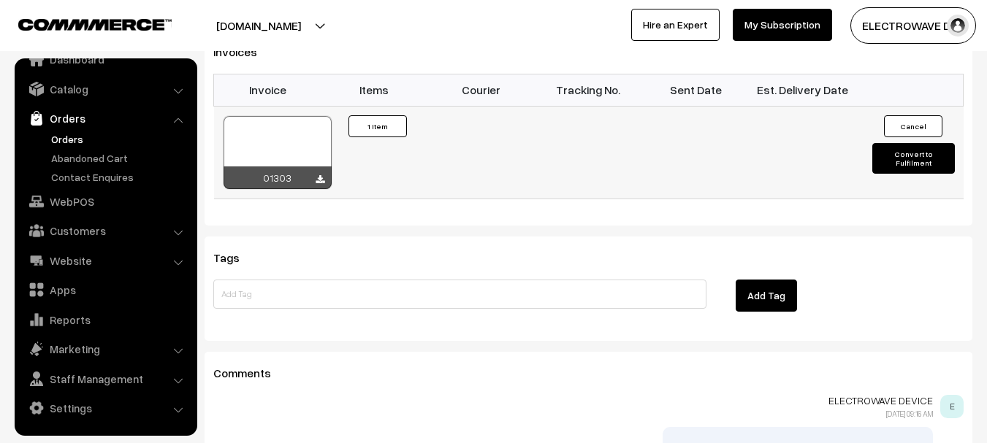
click at [890, 143] on button "Convert to Fulfilment" at bounding box center [913, 158] width 83 height 31
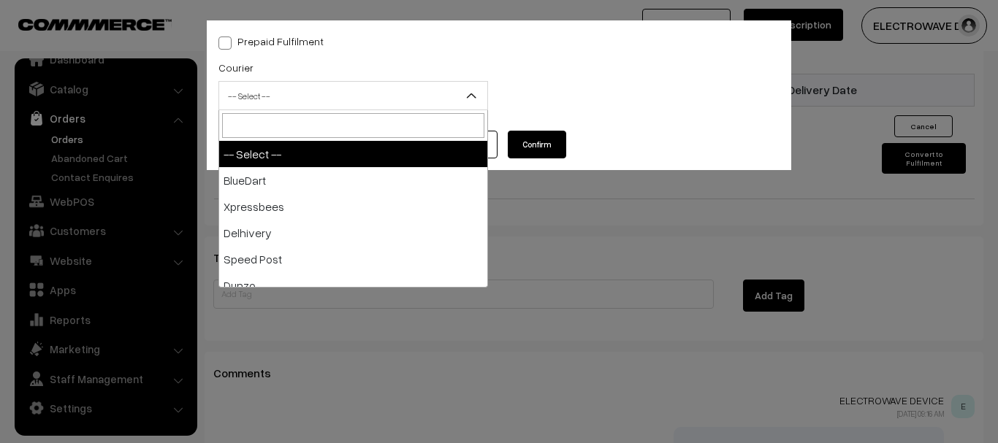
click at [356, 96] on span "-- Select --" at bounding box center [353, 96] width 268 height 26
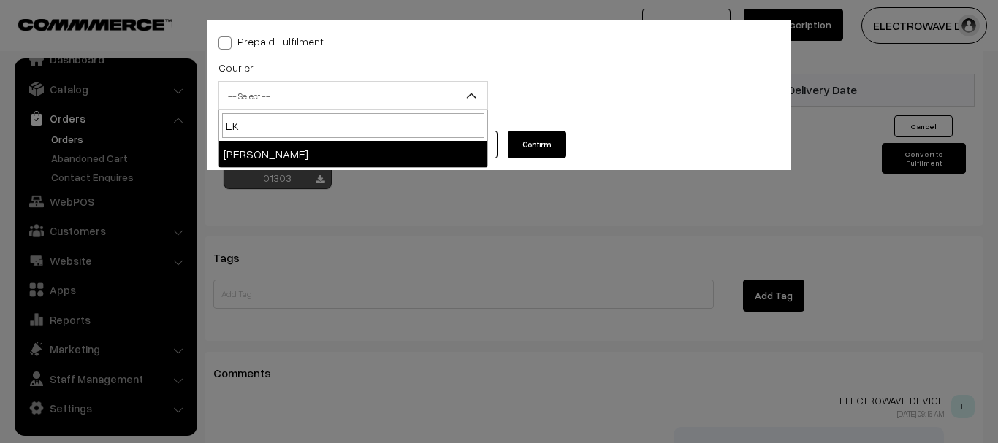
type input "EK"
select select "9"
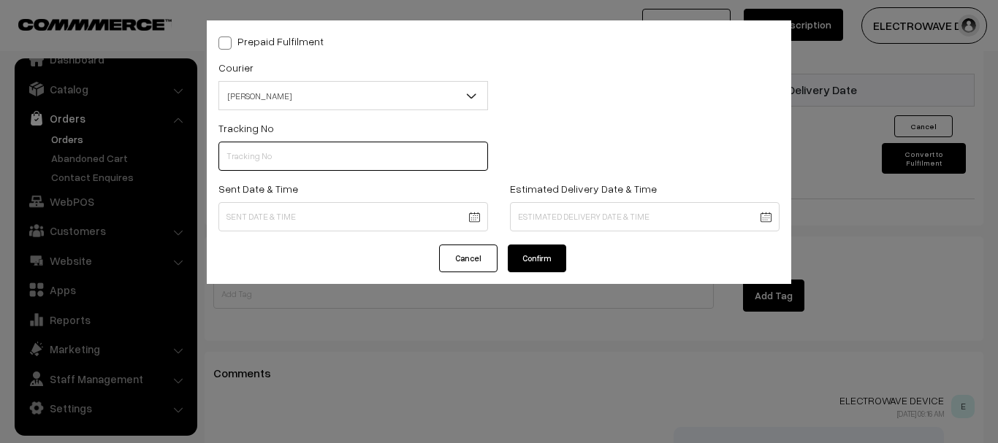
click at [275, 150] on input "text" at bounding box center [352, 156] width 269 height 29
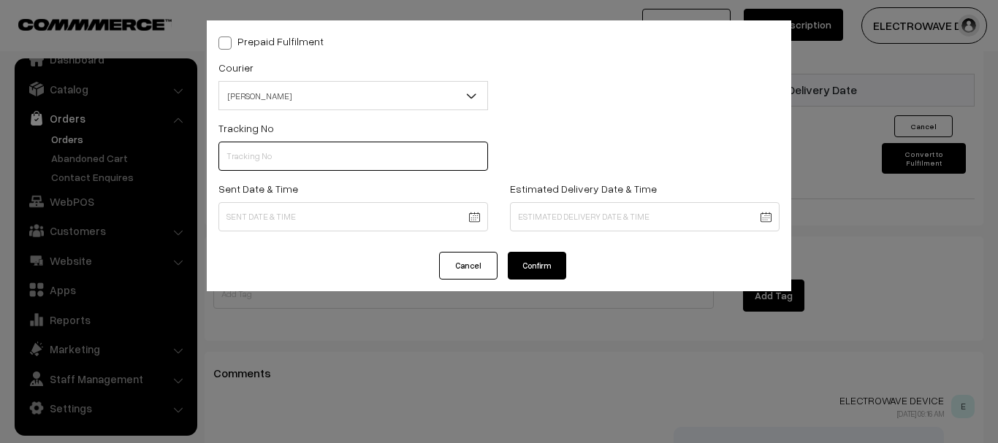
paste input "SOSC1001879445"
type input "SOSC1001879445"
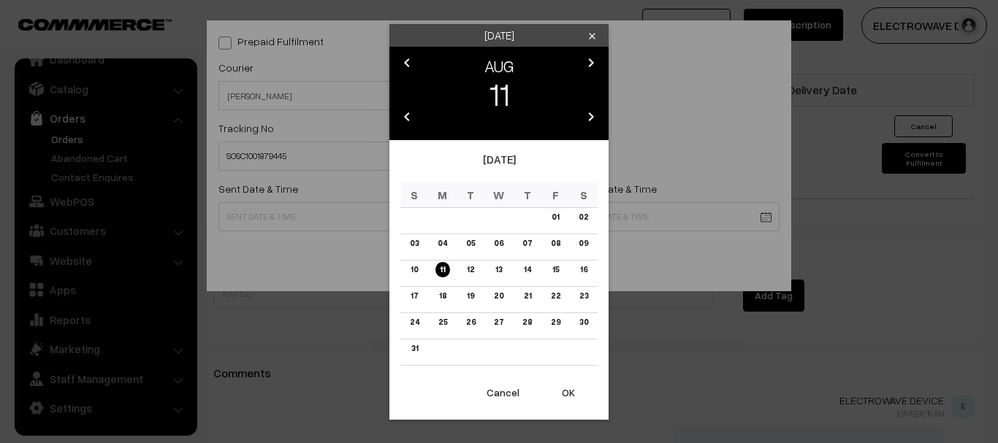
click at [576, 388] on button "OK" at bounding box center [568, 393] width 58 height 32
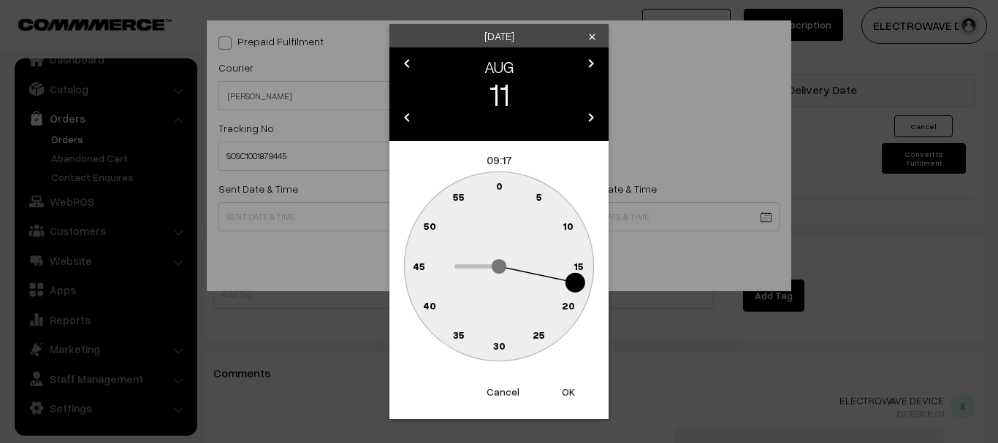
click at [576, 388] on button "OK" at bounding box center [568, 392] width 58 height 32
type input "11-08-2025 09:17"
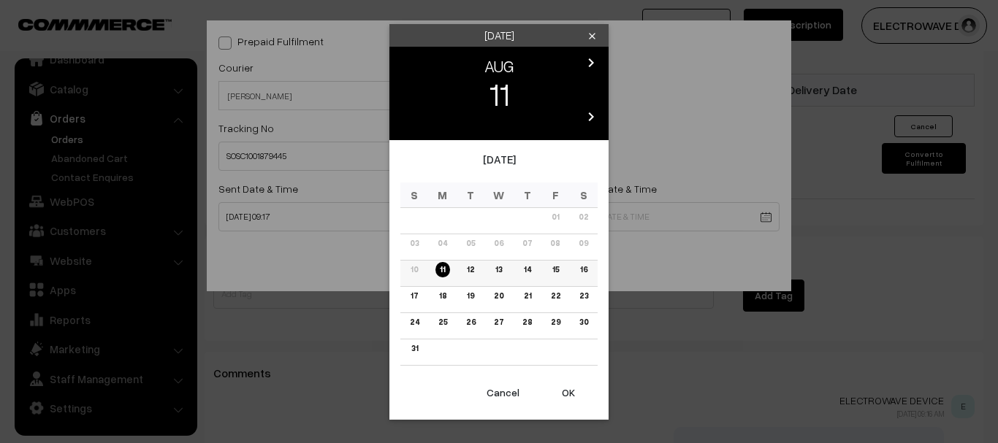
click at [581, 270] on link "16" at bounding box center [583, 269] width 16 height 15
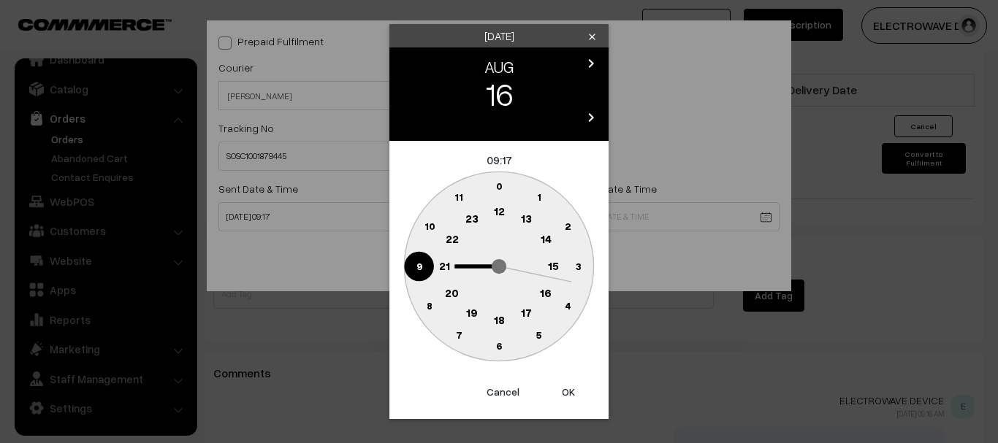
click at [562, 401] on button "OK" at bounding box center [568, 392] width 58 height 32
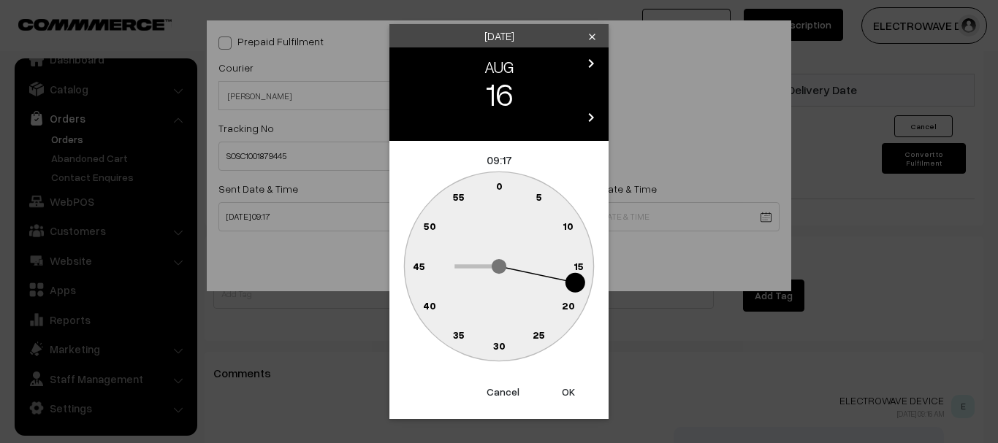
click at [562, 401] on button "OK" at bounding box center [568, 392] width 58 height 32
type input "16-08-2025 09:17"
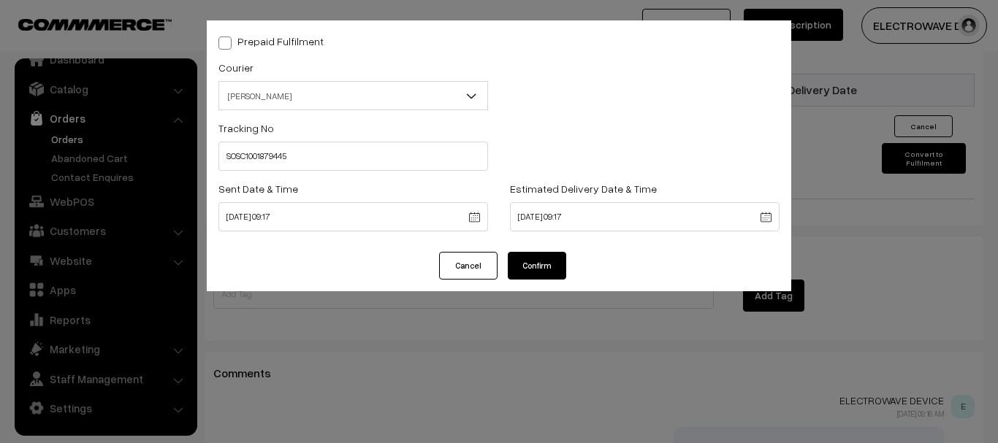
click at [542, 259] on button "Confirm" at bounding box center [537, 266] width 58 height 28
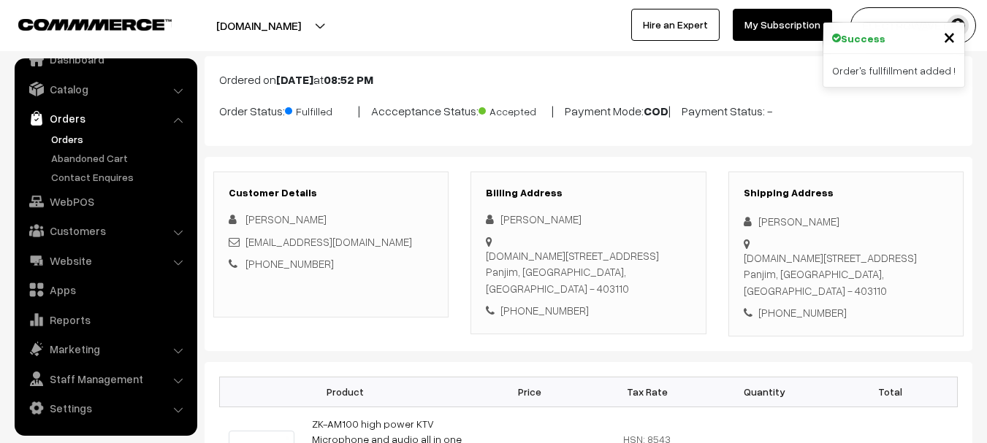
scroll to position [73, 0]
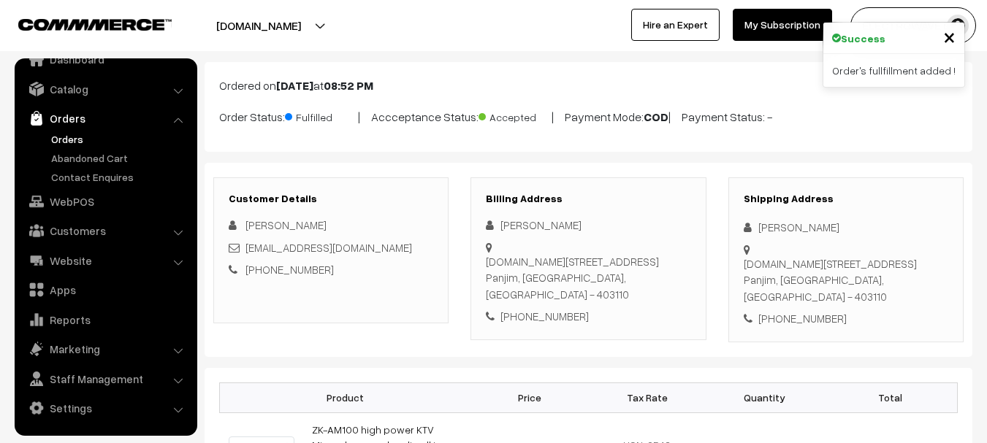
drag, startPoint x: 858, startPoint y: 269, endPoint x: 791, endPoint y: 286, distance: 69.3
click at [791, 286] on div "Shipping Address [PERSON_NAME] [DOMAIN_NAME][STREET_ADDRESS] [PHONE_NUMBER]" at bounding box center [845, 259] width 235 height 165
click at [830, 310] on div "[PHONE_NUMBER]" at bounding box center [845, 318] width 204 height 17
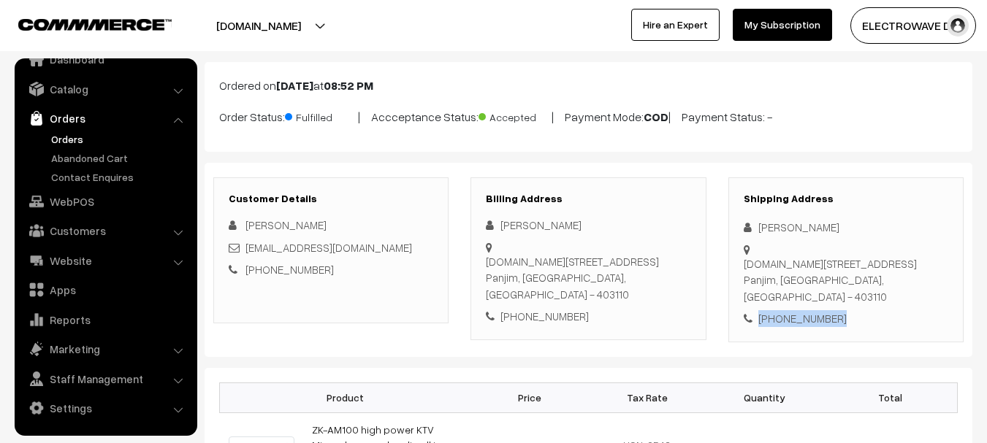
copy div "[PHONE_NUMBER]"
drag, startPoint x: 835, startPoint y: 285, endPoint x: 742, endPoint y: 284, distance: 92.7
click at [742, 284] on div "Shipping Address Shridhar Nagveker H.No 35/2 Bela Vista, Corlim Tiswadi Goa Pan…" at bounding box center [845, 259] width 235 height 165
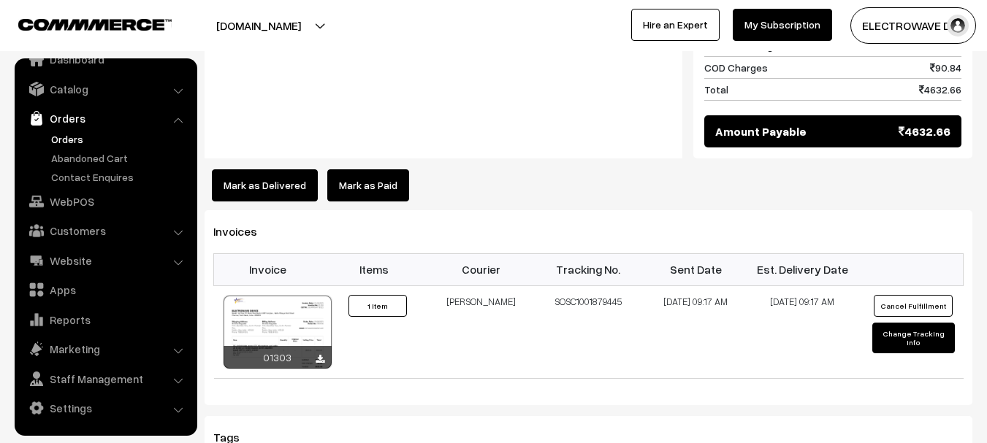
scroll to position [1022, 0]
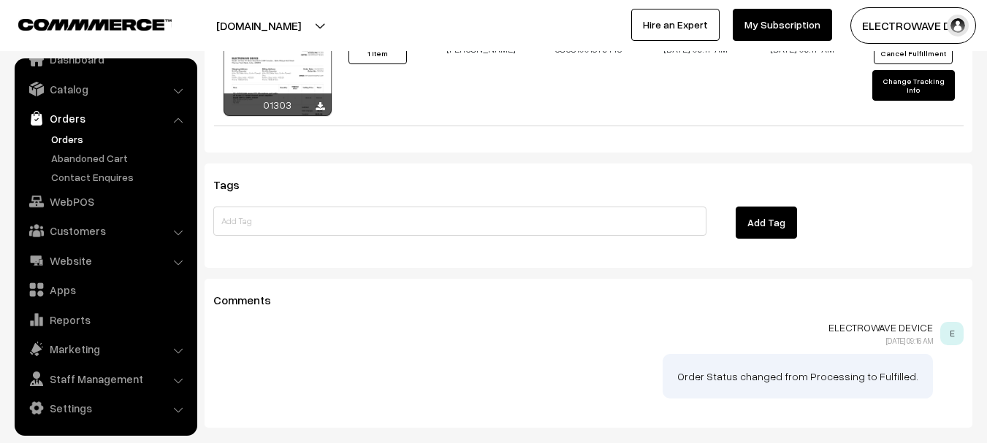
click at [77, 143] on link "Orders" at bounding box center [119, 138] width 145 height 15
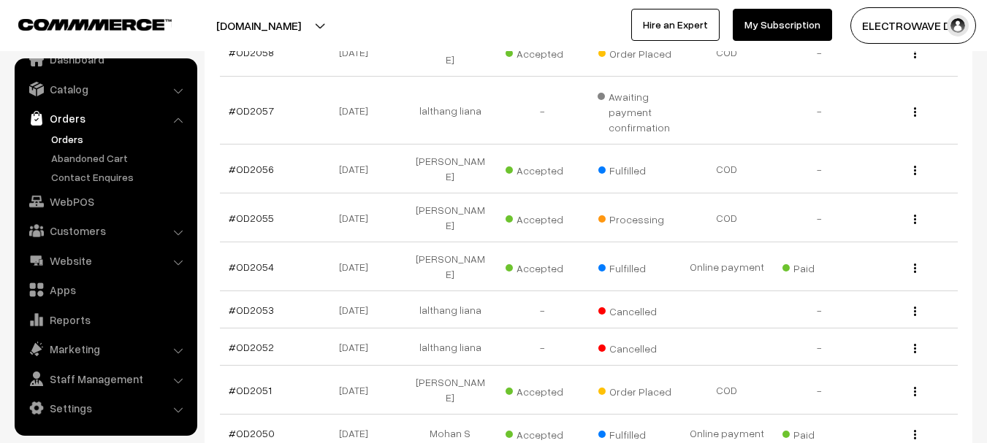
scroll to position [365, 0]
click at [261, 211] on link "#OD2055" at bounding box center [251, 217] width 45 height 12
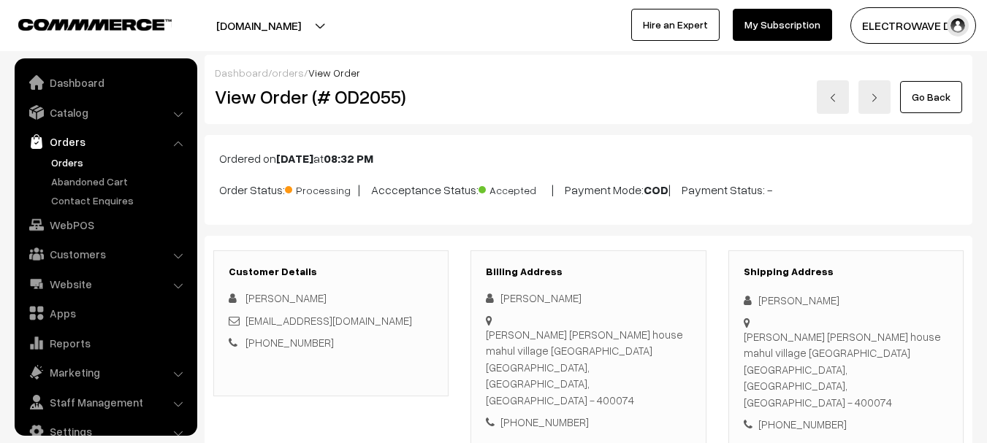
scroll to position [23, 0]
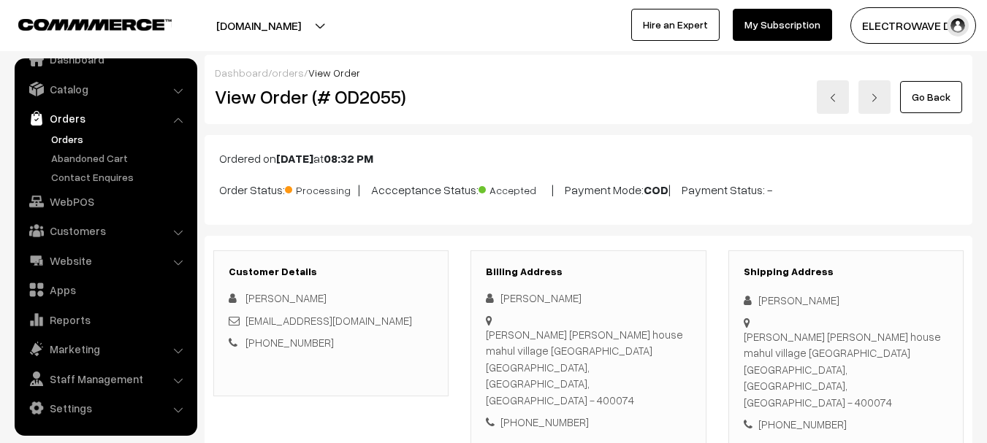
click at [762, 313] on div "Shipping Address Ajinkya [PERSON_NAME][GEOGRAPHIC_DATA][PERSON_NAME] mahul vill…" at bounding box center [845, 349] width 235 height 198
click at [769, 303] on div "[PERSON_NAME]" at bounding box center [845, 300] width 204 height 17
copy div "Ajinkya"
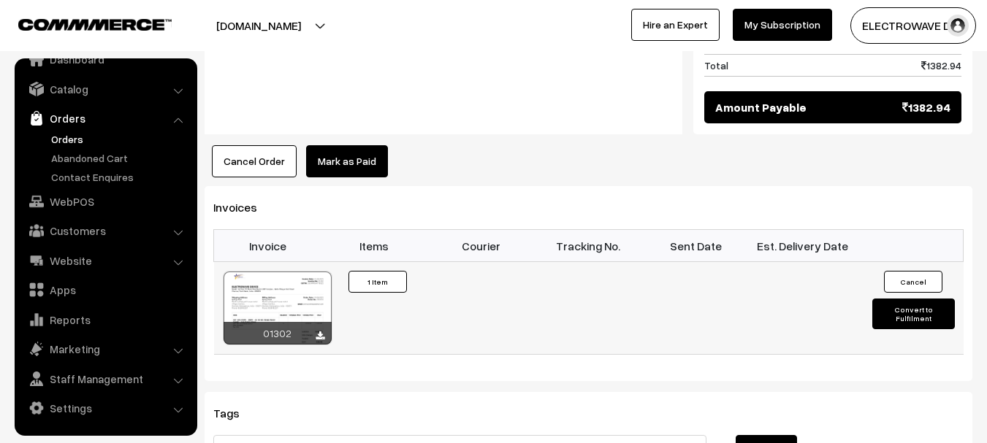
click at [904, 299] on button "Convert to Fulfilment" at bounding box center [913, 314] width 83 height 31
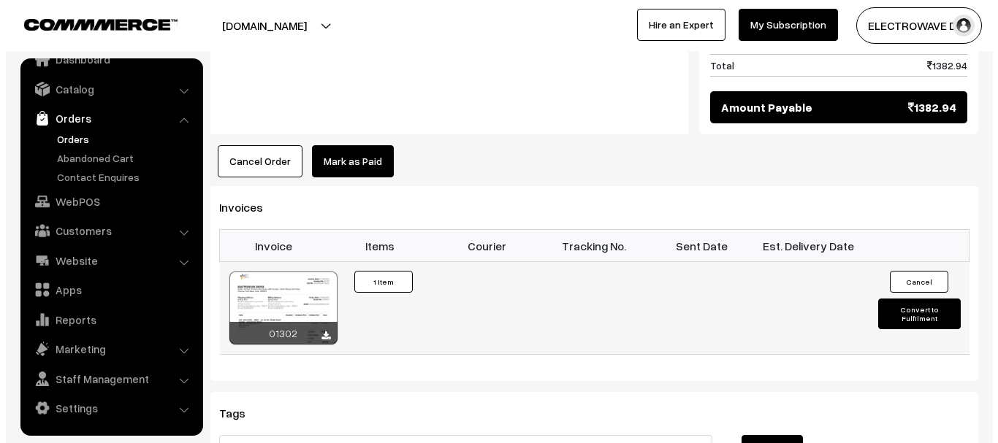
scroll to position [805, 0]
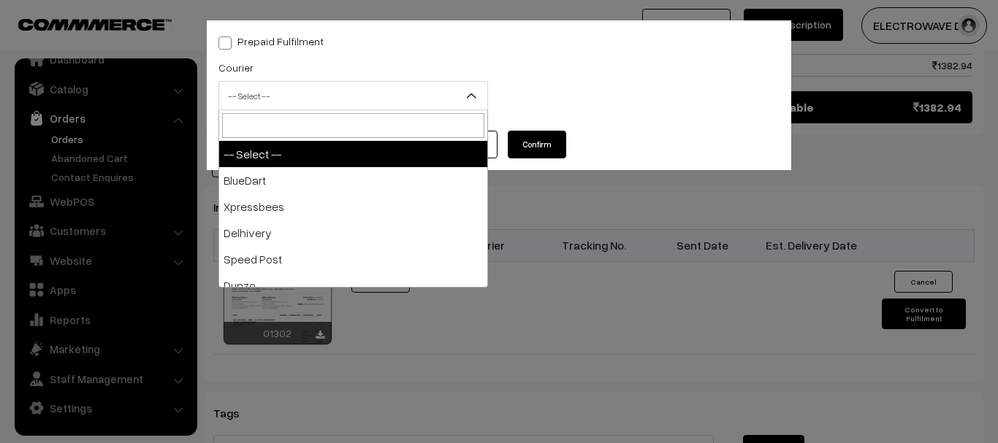
click at [280, 107] on span "-- Select --" at bounding box center [353, 96] width 268 height 26
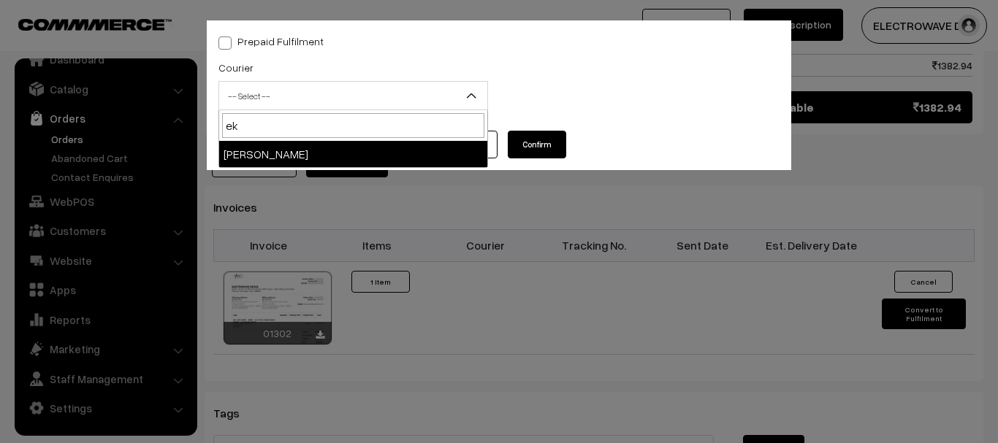
type input "ek"
select select "9"
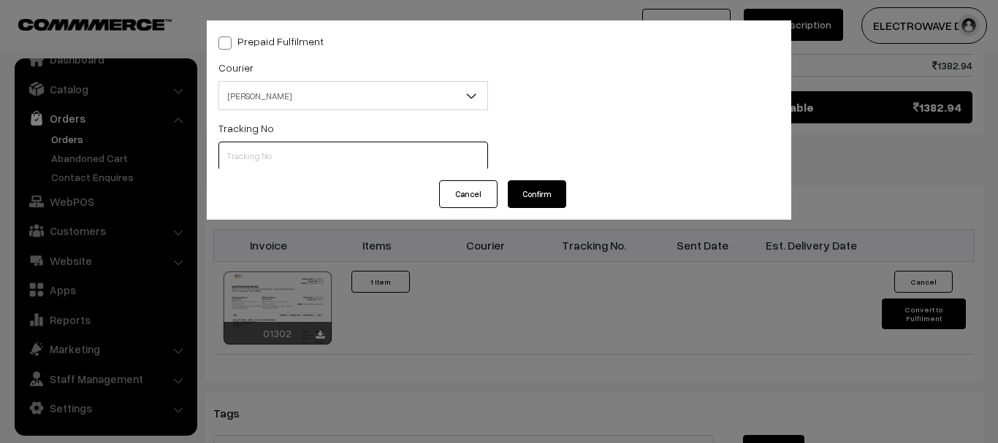
click at [280, 164] on input "text" at bounding box center [352, 156] width 269 height 29
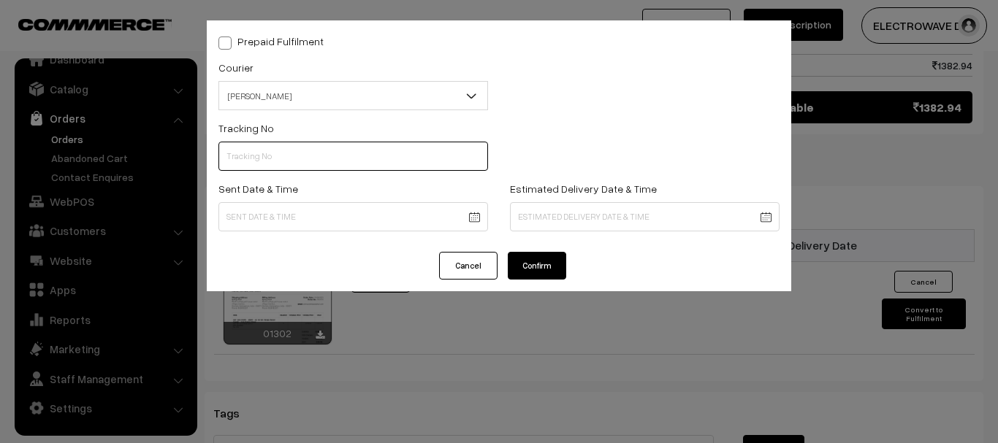
paste input "SOSC1001879444"
type input "SOSC1001879444"
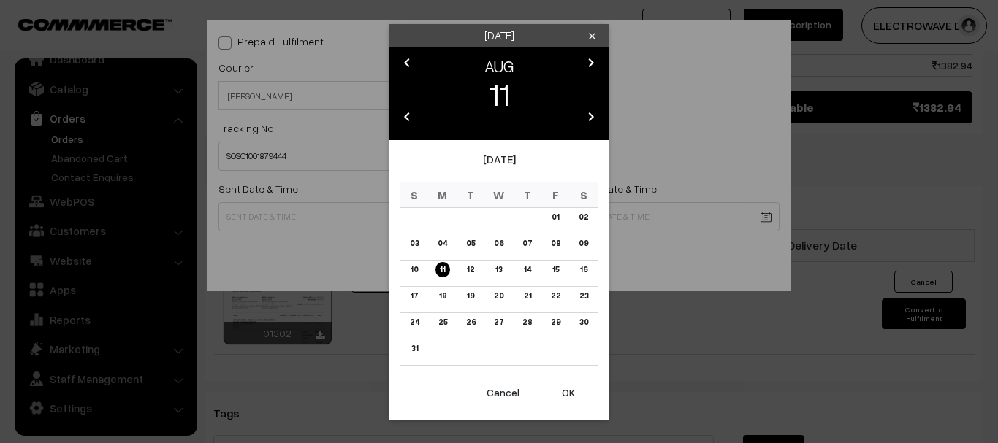
click at [567, 394] on button "OK" at bounding box center [568, 393] width 58 height 32
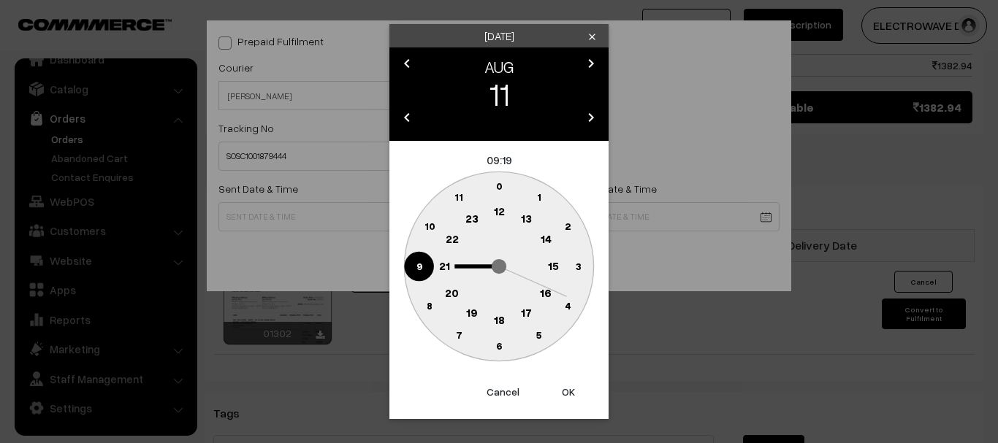
click at [567, 394] on button "OK" at bounding box center [568, 392] width 58 height 32
type input "[DATE] 09:19"
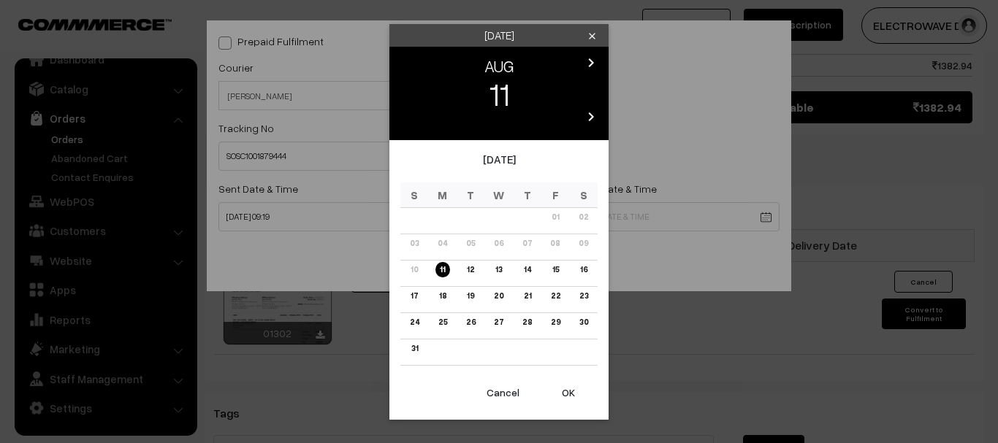
drag, startPoint x: 558, startPoint y: 272, endPoint x: 569, endPoint y: 326, distance: 55.9
click at [558, 272] on link "15" at bounding box center [554, 269] width 15 height 15
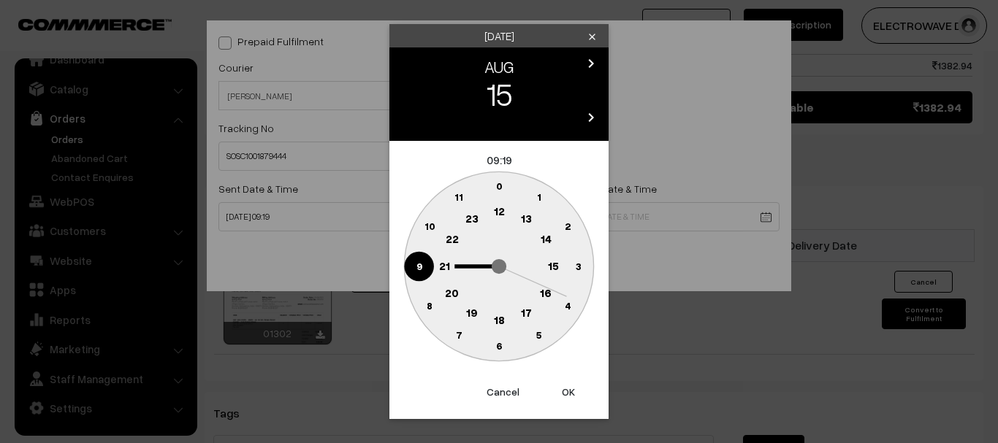
click at [566, 394] on button "OK" at bounding box center [568, 392] width 58 height 32
drag, startPoint x: 566, startPoint y: 394, endPoint x: 562, endPoint y: 375, distance: 18.8
click at [565, 394] on button "OK" at bounding box center [568, 392] width 58 height 32
type input "15-08-2025 09:19"
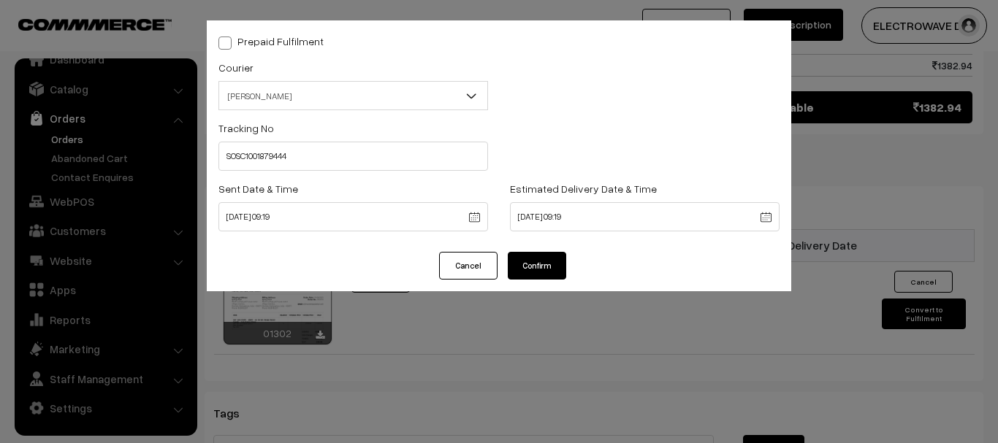
click at [543, 265] on button "Confirm" at bounding box center [537, 266] width 58 height 28
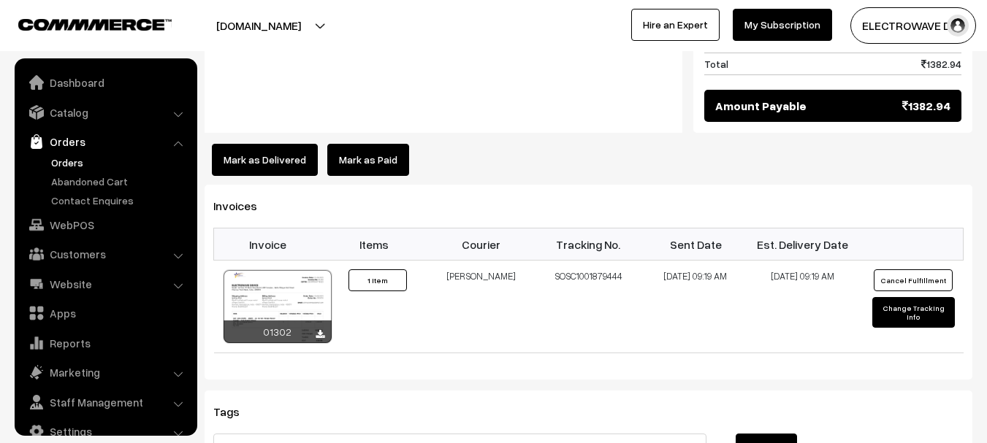
scroll to position [23, 0]
